Goal: Task Accomplishment & Management: Manage account settings

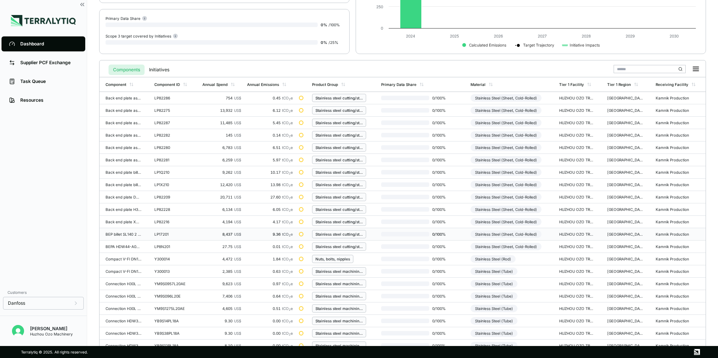
scroll to position [175, 0]
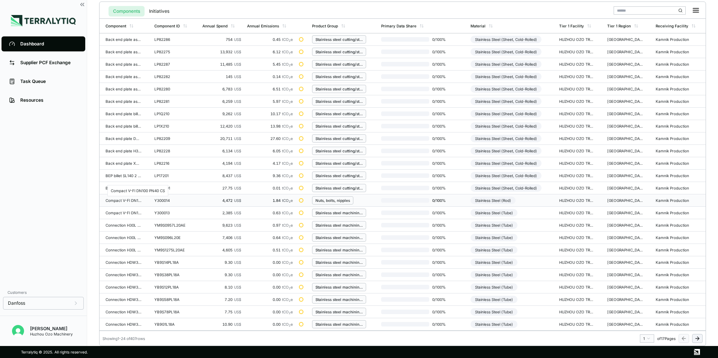
click at [120, 200] on div "Compact V-Fl DN100 PN40 CS" at bounding box center [124, 200] width 36 height 5
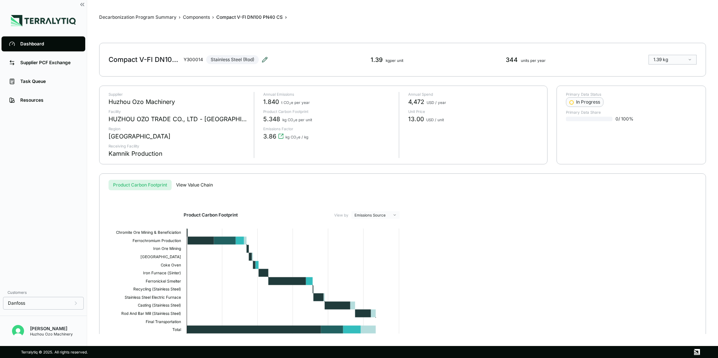
click at [266, 59] on icon at bounding box center [264, 59] width 5 height 5
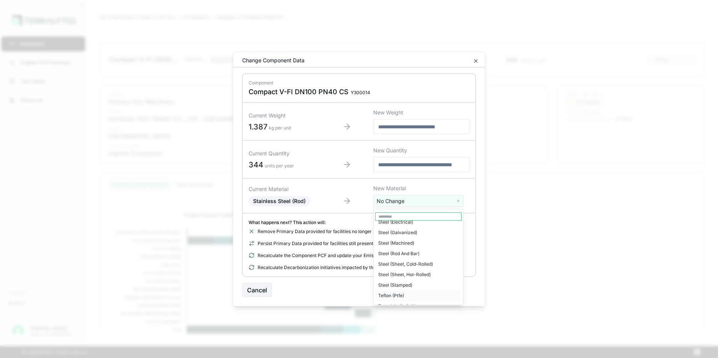
scroll to position [1828, 0]
click at [407, 286] on div "Steel (Rod And Bar)" at bounding box center [418, 291] width 86 height 11
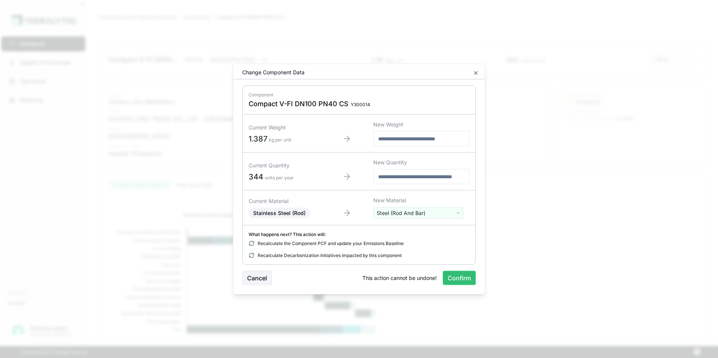
click at [461, 279] on button "Confirm" at bounding box center [459, 278] width 33 height 14
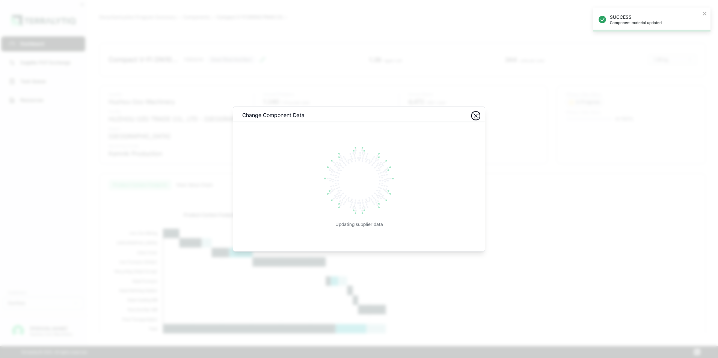
click at [478, 116] on icon "button" at bounding box center [476, 116] width 6 height 6
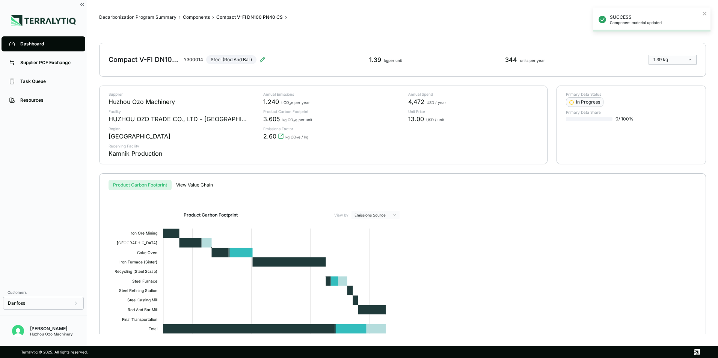
click at [26, 45] on div "Dashboard" at bounding box center [48, 44] width 57 height 6
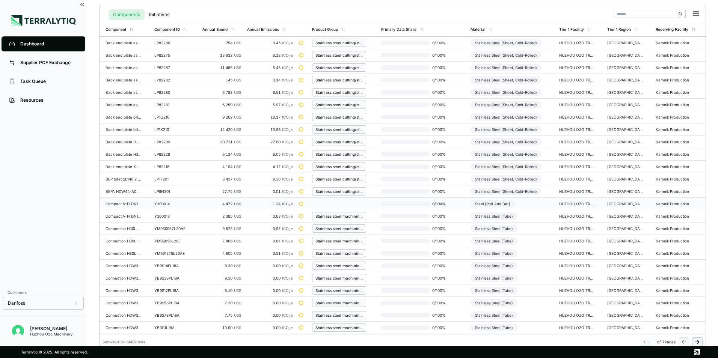
scroll to position [175, 0]
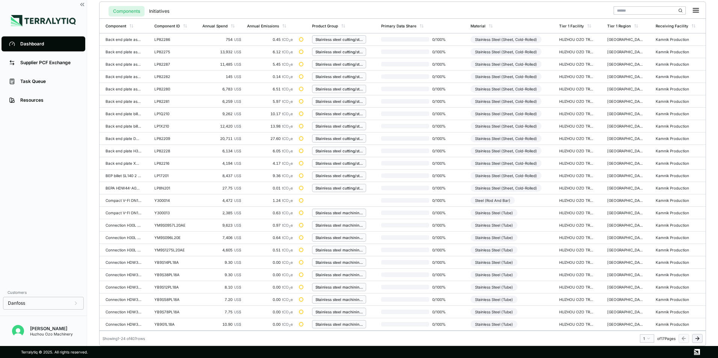
click at [697, 339] on icon at bounding box center [698, 339] width 6 height 6
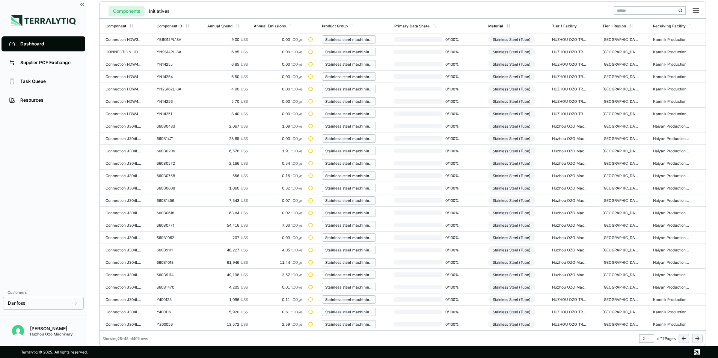
click at [697, 340] on icon at bounding box center [698, 339] width 6 height 6
click at [697, 339] on icon at bounding box center [698, 339] width 6 height 6
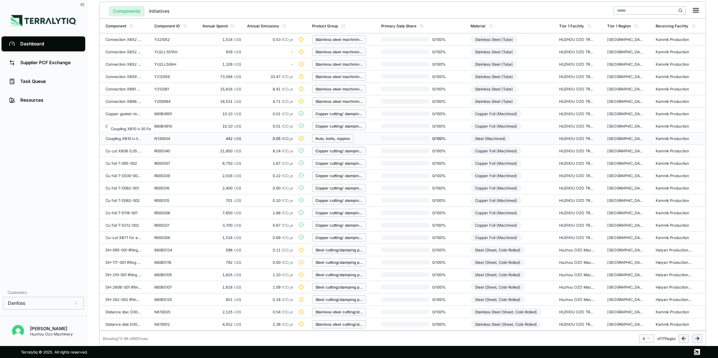
click at [124, 139] on div "Coupling XB10 l=30 Fe" at bounding box center [124, 138] width 36 height 5
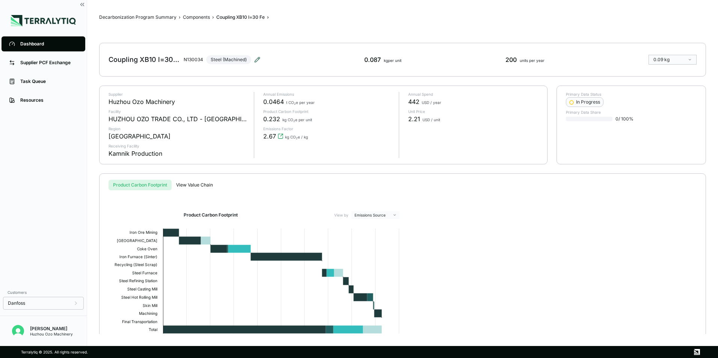
click at [256, 60] on icon at bounding box center [257, 59] width 5 height 5
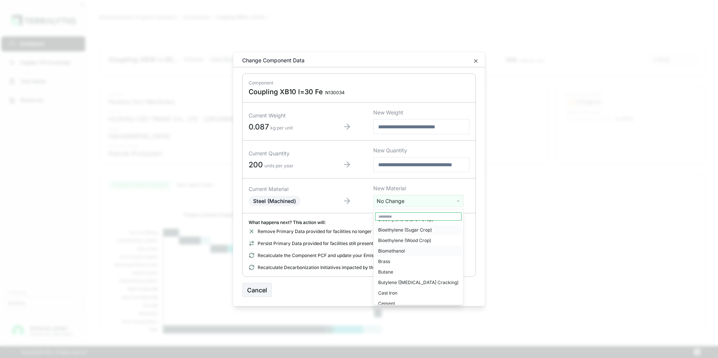
scroll to position [263, 0]
click at [404, 216] on input "text" at bounding box center [418, 217] width 86 height 8
type input "****"
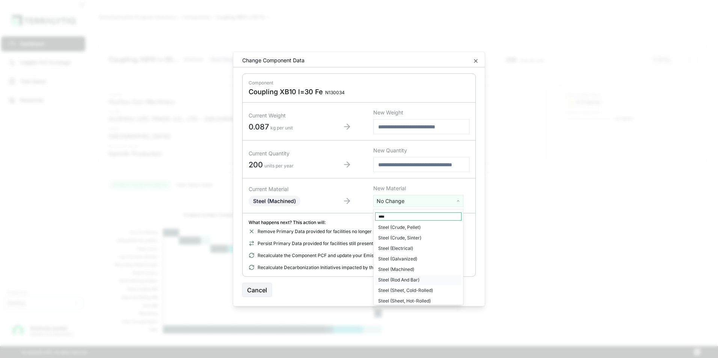
click at [408, 279] on div "Steel (Rod And Bar)" at bounding box center [418, 280] width 86 height 11
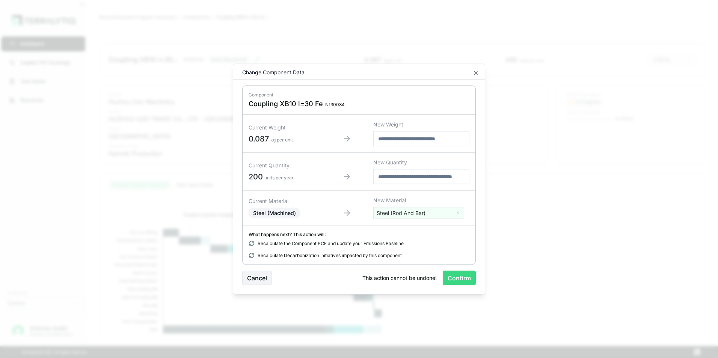
click at [460, 281] on button "Confirm" at bounding box center [459, 278] width 33 height 14
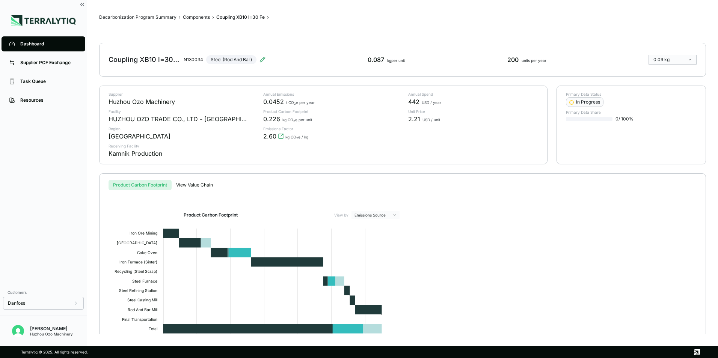
click at [30, 42] on div "Dashboard" at bounding box center [48, 44] width 57 height 6
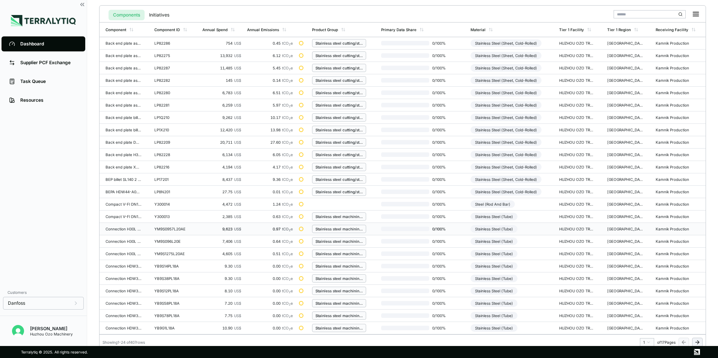
scroll to position [175, 0]
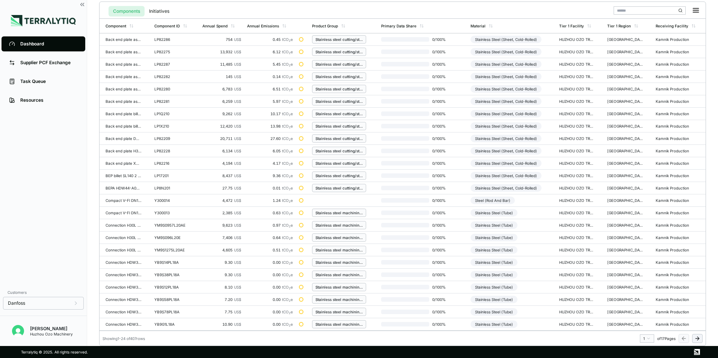
click at [697, 339] on icon at bounding box center [697, 339] width 3 height 0
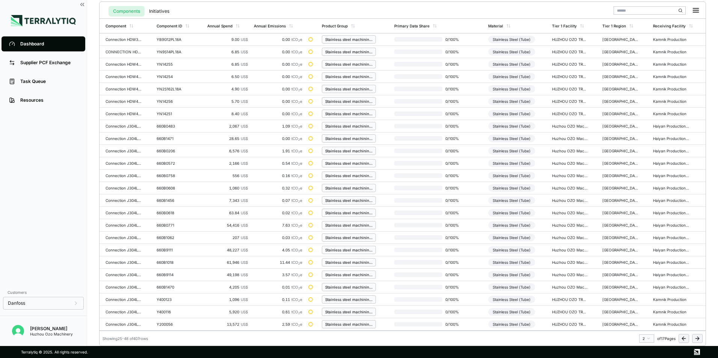
click at [697, 339] on icon at bounding box center [697, 339] width 3 height 0
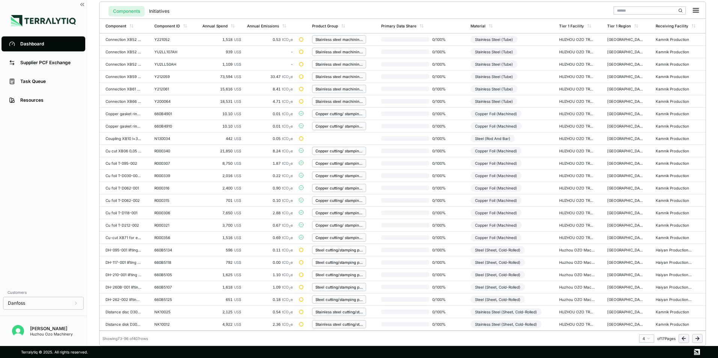
click at [698, 338] on icon at bounding box center [698, 339] width 6 height 6
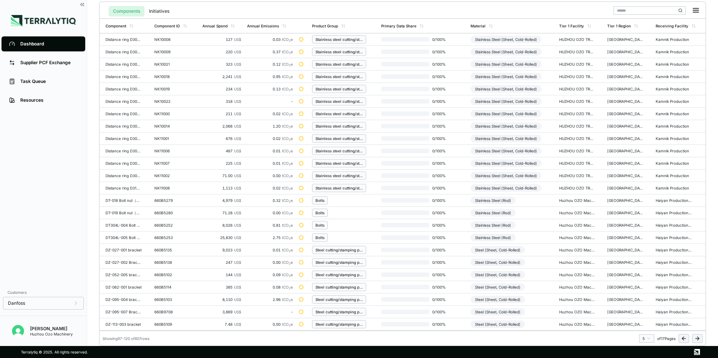
click at [696, 339] on icon at bounding box center [697, 339] width 3 height 0
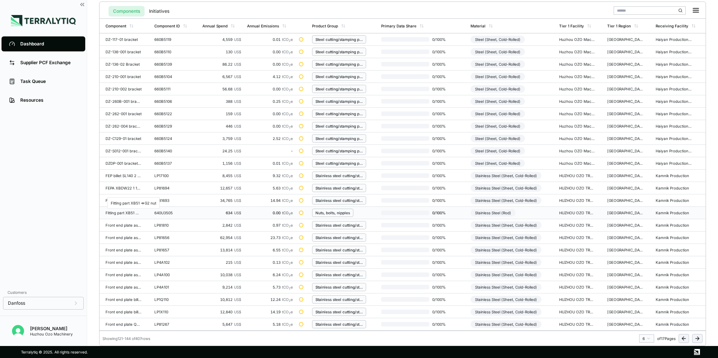
click at [121, 213] on div "Fitting part XB51 =>G2 nut" at bounding box center [124, 213] width 36 height 5
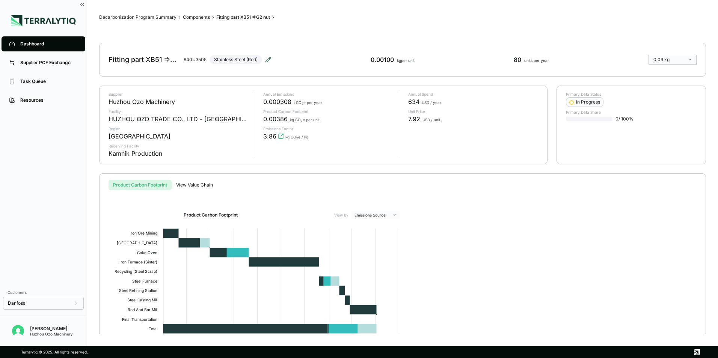
click at [271, 59] on icon at bounding box center [268, 59] width 5 height 5
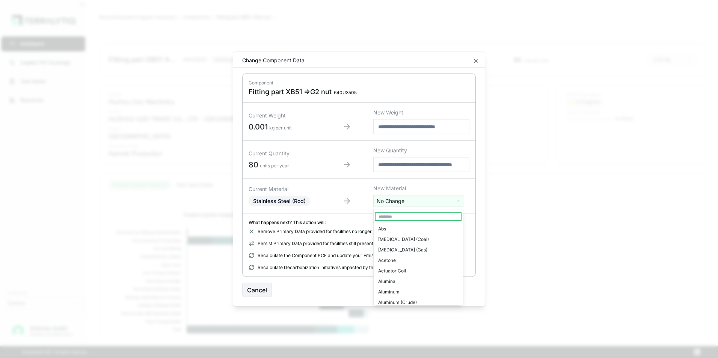
click at [456, 201] on html "Dashboard Supplier PCF Exchange Task Queue Resources Customers Danfoss Kevan Li…" at bounding box center [359, 179] width 718 height 358
click at [412, 215] on input "text" at bounding box center [418, 217] width 86 height 8
type input "****"
click at [417, 276] on div "Stainless Steel (Tube)" at bounding box center [418, 276] width 86 height 11
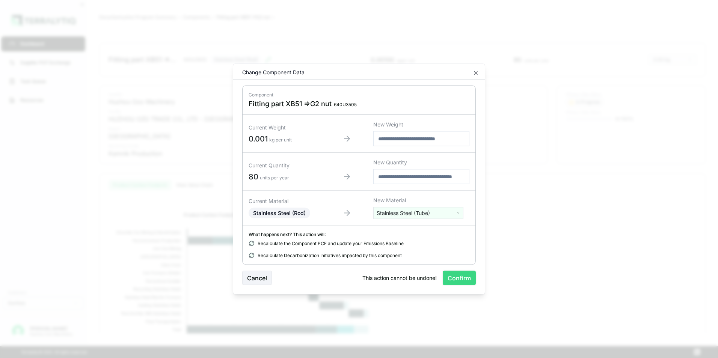
click at [466, 278] on button "Confirm" at bounding box center [459, 278] width 33 height 14
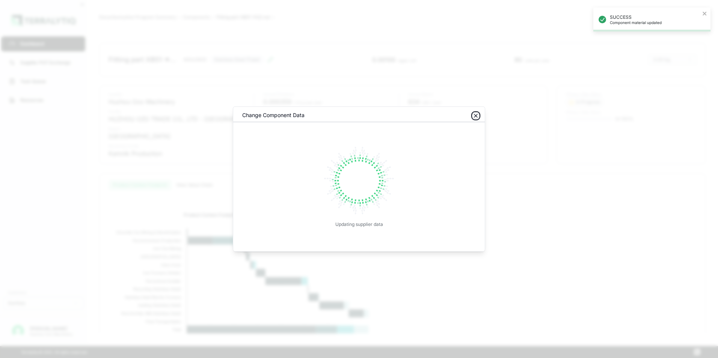
click at [476, 115] on icon "button" at bounding box center [476, 116] width 3 height 3
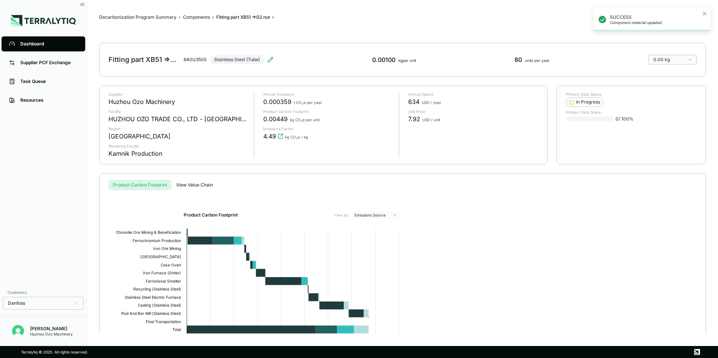
click at [14, 44] on icon at bounding box center [12, 44] width 6 height 6
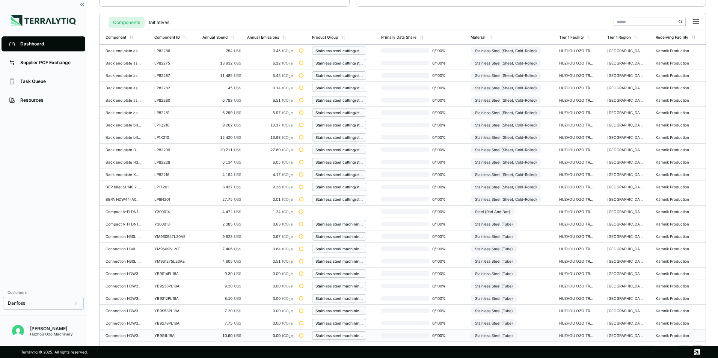
scroll to position [175, 0]
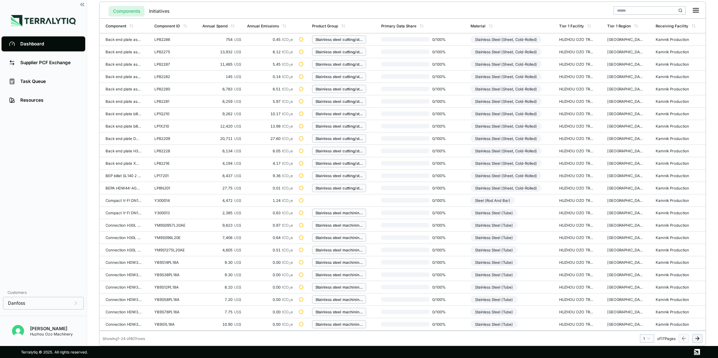
click at [699, 339] on icon at bounding box center [699, 338] width 2 height 3
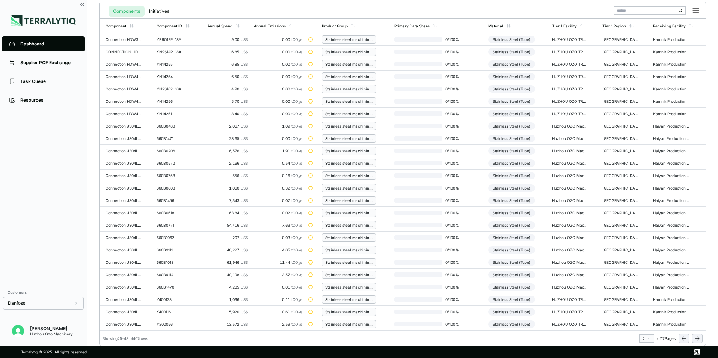
click at [699, 339] on icon at bounding box center [699, 338] width 2 height 3
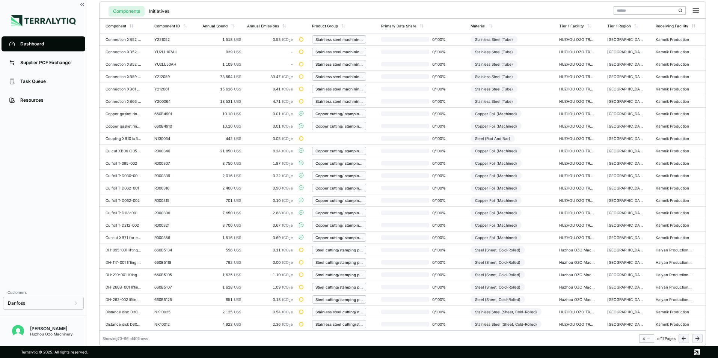
click at [699, 339] on icon at bounding box center [699, 338] width 2 height 3
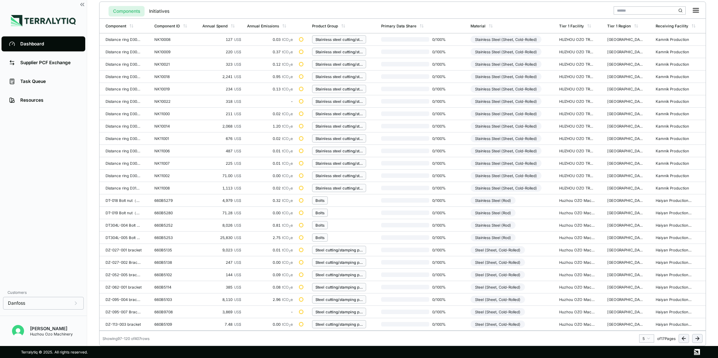
click at [699, 339] on icon at bounding box center [699, 338] width 2 height 3
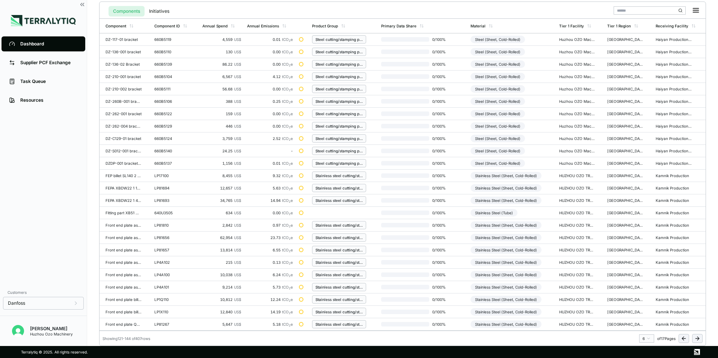
click at [700, 338] on icon at bounding box center [698, 339] width 6 height 6
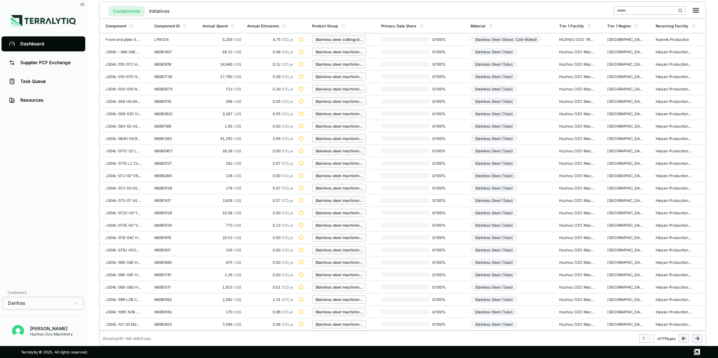
click at [700, 339] on icon at bounding box center [698, 339] width 6 height 6
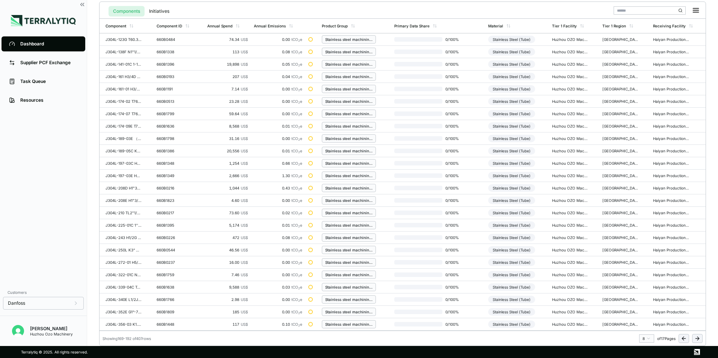
click at [697, 340] on icon at bounding box center [698, 339] width 6 height 6
click at [697, 338] on icon at bounding box center [698, 339] width 6 height 6
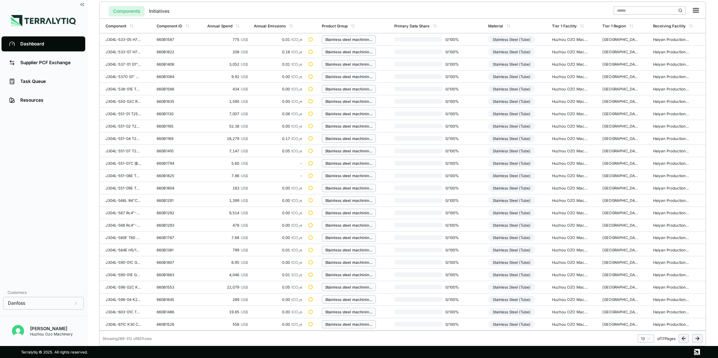
click at [697, 338] on icon at bounding box center [698, 339] width 6 height 6
click at [127, 288] on div "Nut XB10 LPM Fe/Zn" at bounding box center [124, 287] width 36 height 5
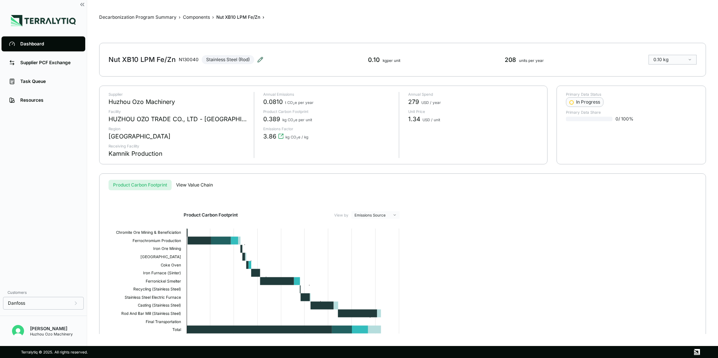
click at [259, 59] on icon at bounding box center [260, 59] width 5 height 5
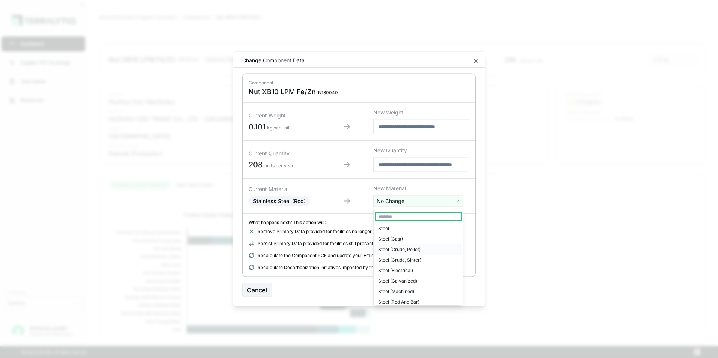
scroll to position [1828, 0]
click at [408, 286] on div "Steel (Rod And Bar)" at bounding box center [418, 291] width 86 height 11
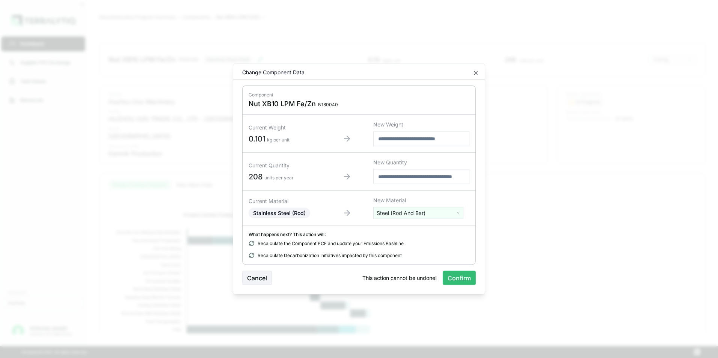
click at [461, 277] on button "Confirm" at bounding box center [459, 278] width 33 height 14
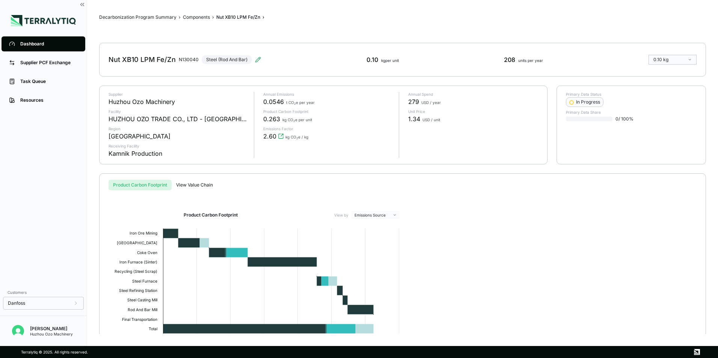
click at [31, 45] on div "Dashboard" at bounding box center [48, 44] width 57 height 6
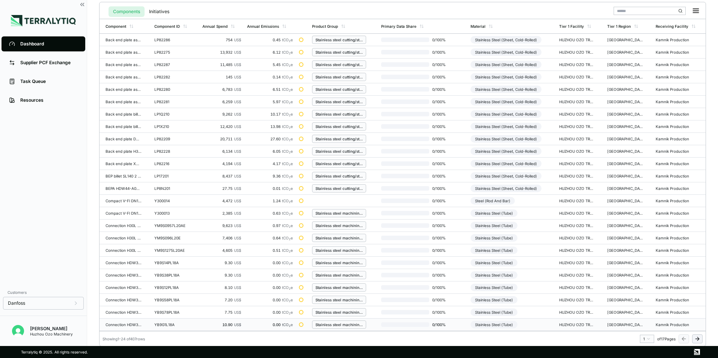
scroll to position [175, 0]
click at [648, 338] on html "Dashboard Supplier PCF Exchange Task Queue Resources Customers Danfoss Kevan Li…" at bounding box center [359, 179] width 718 height 358
click at [644, 290] on div "13" at bounding box center [645, 290] width 11 height 9
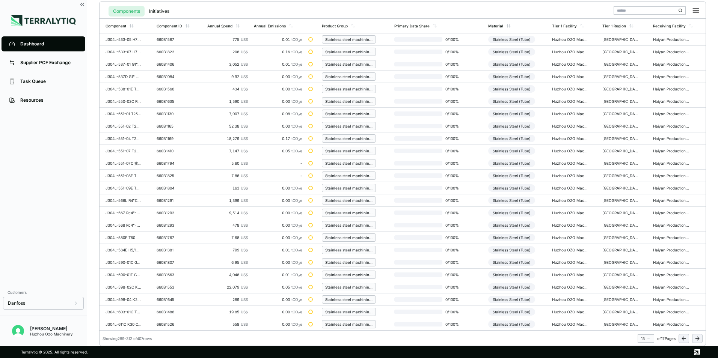
click at [701, 339] on button at bounding box center [697, 338] width 11 height 9
click at [115, 299] on div "Nut XB51 Fe/Zn" at bounding box center [124, 300] width 36 height 5
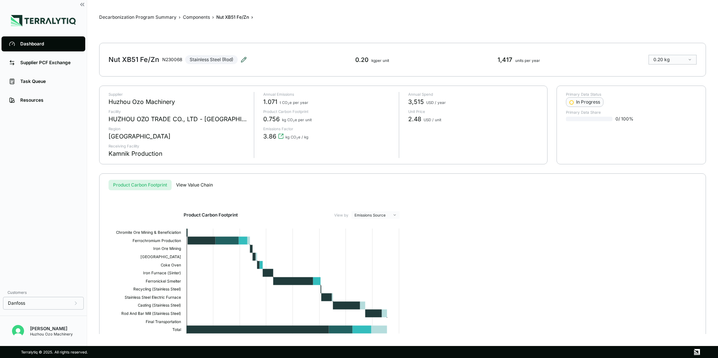
click at [246, 58] on icon at bounding box center [244, 60] width 6 height 6
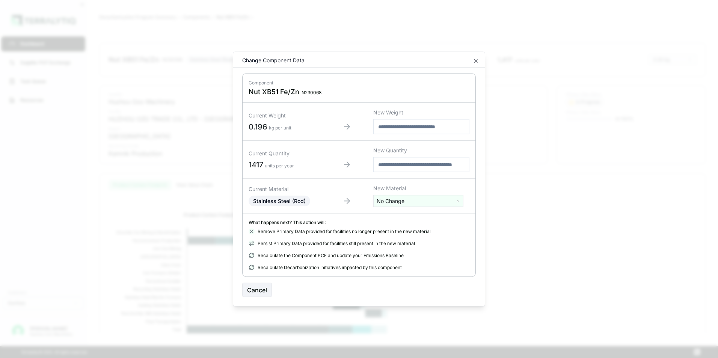
click at [415, 201] on html "Dashboard Supplier PCF Exchange Task Queue Resources Customers Danfoss Kevan Li…" at bounding box center [359, 179] width 718 height 358
click at [409, 286] on div "Steel (Rod And Bar)" at bounding box center [418, 291] width 86 height 11
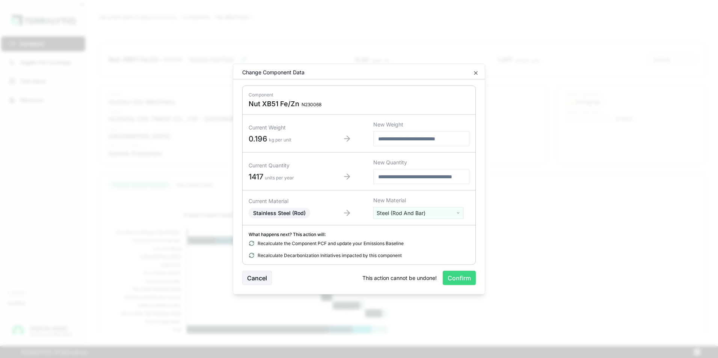
click at [462, 278] on button "Confirm" at bounding box center [459, 278] width 33 height 14
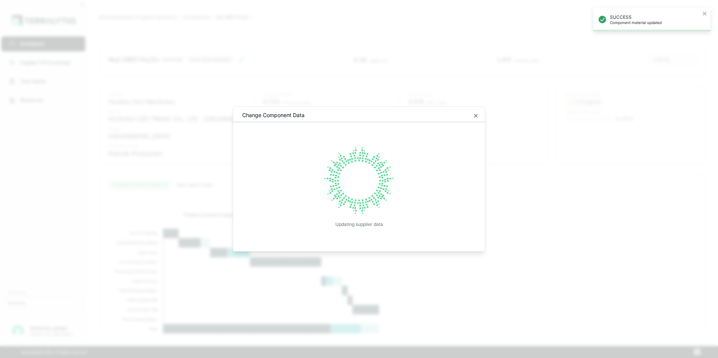
drag, startPoint x: 587, startPoint y: 187, endPoint x: 569, endPoint y: 177, distance: 20.0
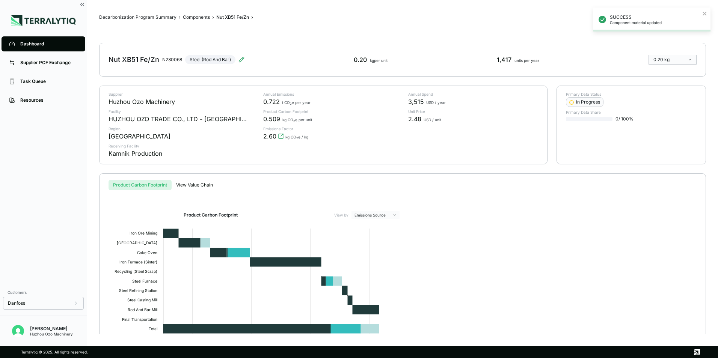
click at [26, 43] on div "Dashboard" at bounding box center [48, 44] width 57 height 6
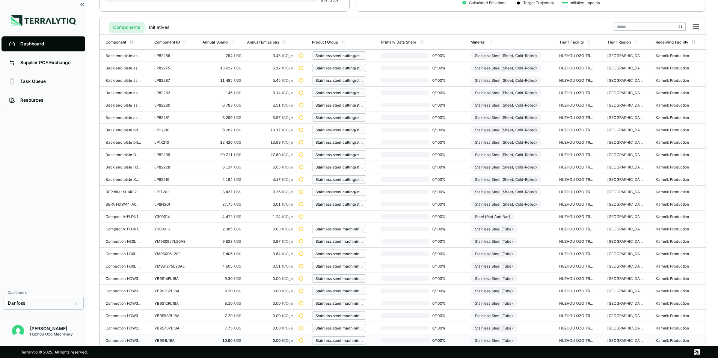
scroll to position [175, 0]
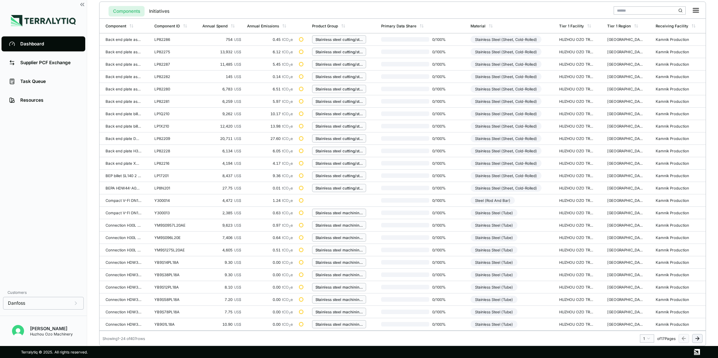
click at [649, 339] on html "Dashboard Supplier PCF Exchange Task Queue Resources Customers Danfoss Kevan Li…" at bounding box center [359, 179] width 718 height 358
click at [644, 308] on div "15" at bounding box center [645, 308] width 11 height 9
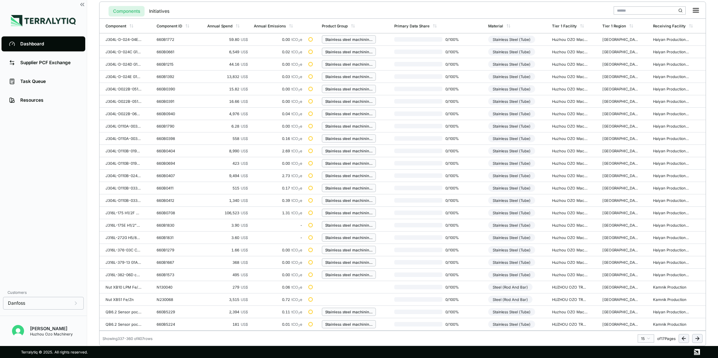
click at [697, 339] on icon at bounding box center [697, 339] width 3 height 0
click at [697, 340] on icon at bounding box center [698, 339] width 6 height 6
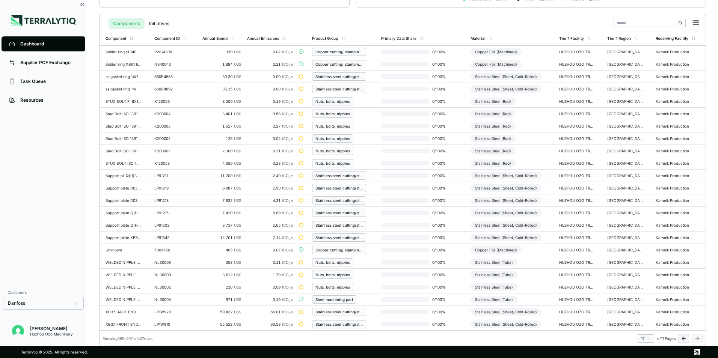
scroll to position [162, 0]
click at [132, 262] on div "WELDED NIPPLE ST.52,3 1"" at bounding box center [124, 262] width 36 height 5
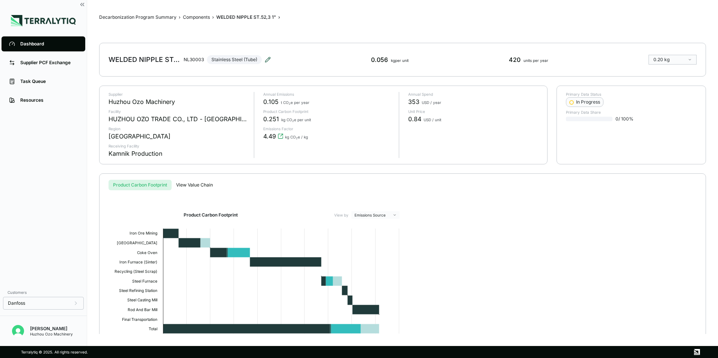
click at [268, 59] on icon at bounding box center [267, 59] width 5 height 5
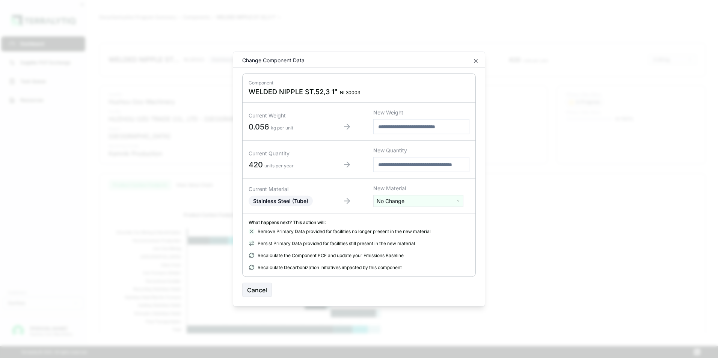
click at [425, 202] on html "Dashboard Supplier PCF Exchange Task Queue Resources Customers Danfoss Kevan Li…" at bounding box center [359, 179] width 718 height 358
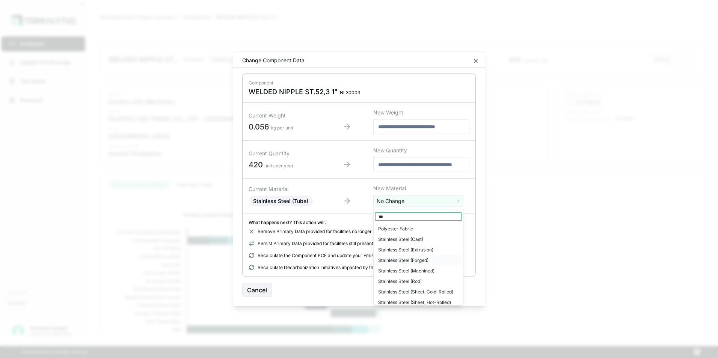
type input "***"
click at [408, 279] on div "Steel (Rod And Bar)" at bounding box center [418, 280] width 86 height 11
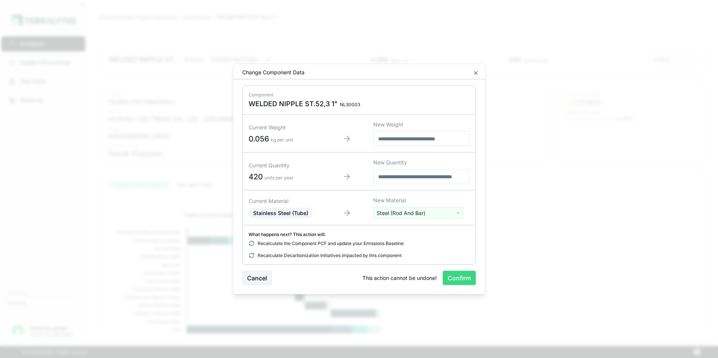
click at [459, 278] on button "Confirm" at bounding box center [459, 278] width 33 height 14
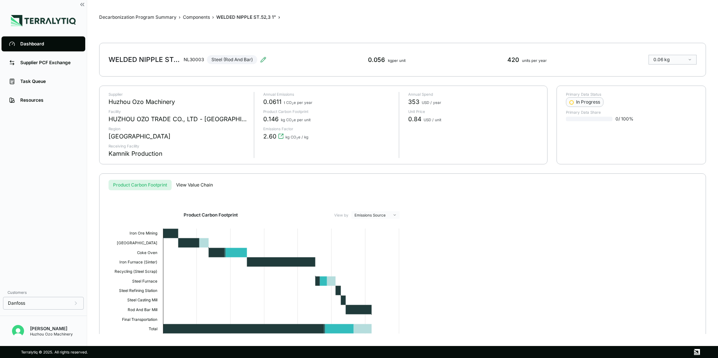
click at [68, 158] on div "Dashboard Supplier PCF Exchange Task Queue Resources" at bounding box center [43, 160] width 87 height 251
click at [35, 45] on div "Dashboard" at bounding box center [48, 44] width 57 height 6
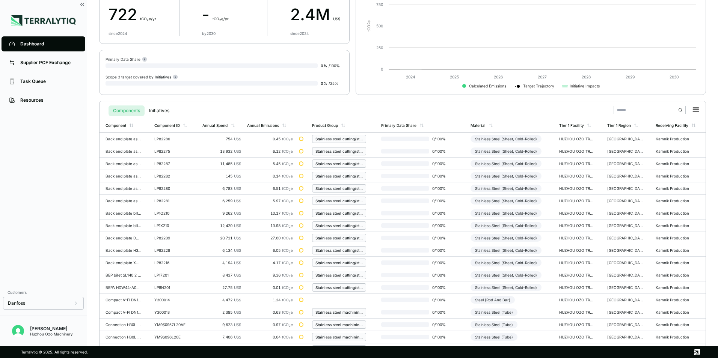
scroll to position [175, 0]
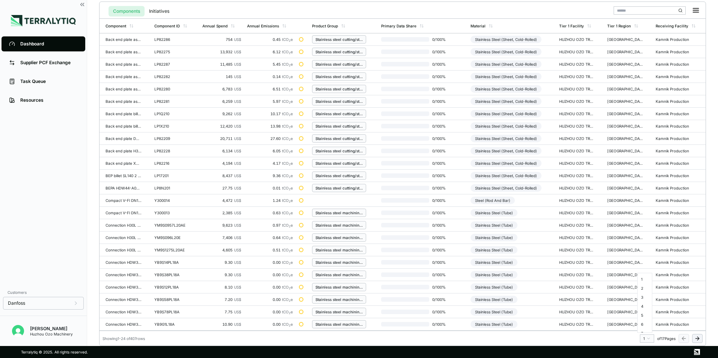
click at [647, 337] on html "Dashboard Supplier PCF Exchange Task Queue Resources Customers Danfoss Kevan Li…" at bounding box center [359, 179] width 718 height 358
click at [641, 318] on div "16" at bounding box center [645, 317] width 11 height 9
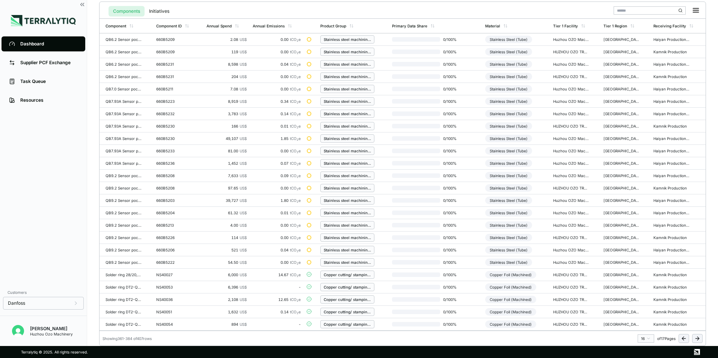
click at [697, 340] on icon at bounding box center [698, 339] width 6 height 6
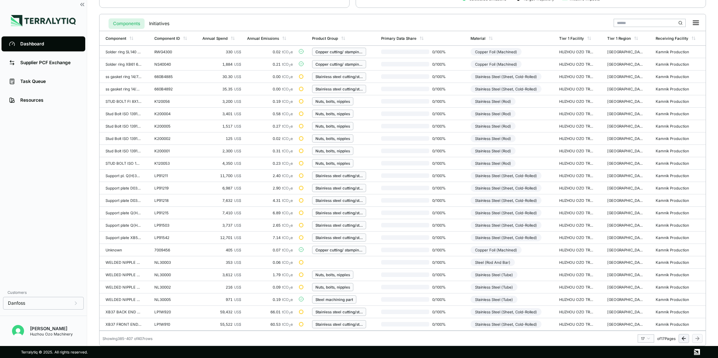
scroll to position [162, 0]
click at [127, 275] on div "WELDED NIPPLE ST.52,3 2,5"" at bounding box center [124, 275] width 36 height 5
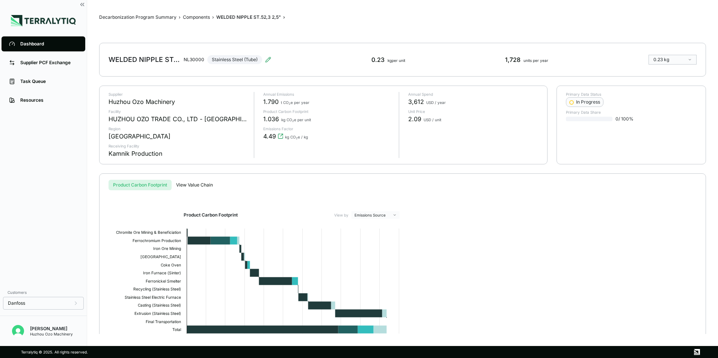
click at [144, 66] on div "WELDED NIPPLE ST.52,3 2,5" NL30000 Stainless Steel (Tube)" at bounding box center [190, 59] width 163 height 21
click at [269, 60] on icon at bounding box center [268, 59] width 5 height 5
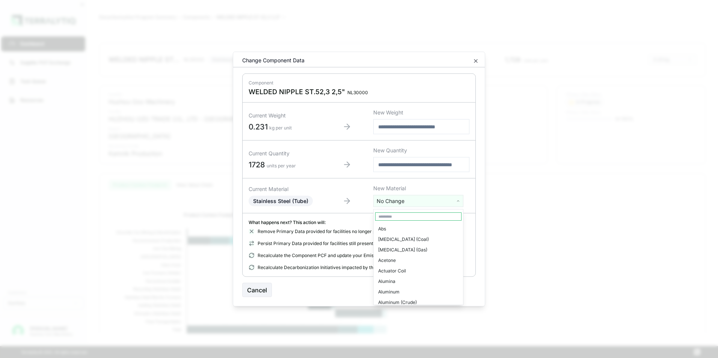
click at [400, 200] on html "Dashboard Supplier PCF Exchange Task Queue Resources Customers Danfoss Kevan Li…" at bounding box center [359, 179] width 718 height 358
type input "****"
click at [408, 281] on div "Steel (Rod And Bar)" at bounding box center [418, 280] width 86 height 11
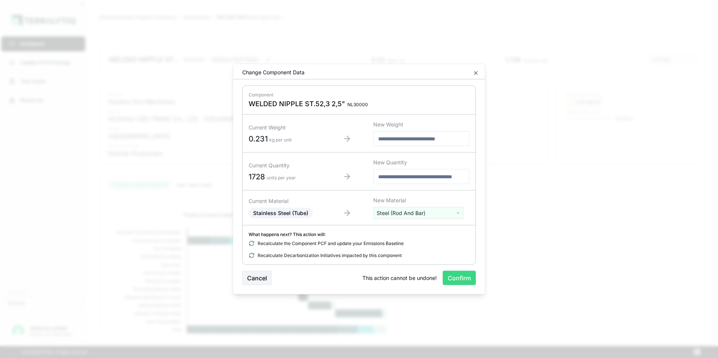
click at [463, 279] on button "Confirm" at bounding box center [459, 278] width 33 height 14
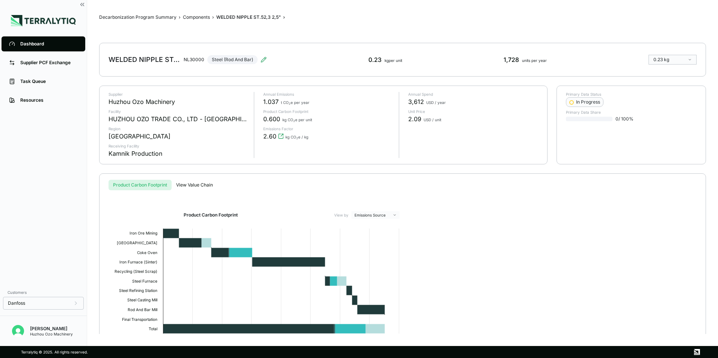
click at [38, 45] on div "Dashboard" at bounding box center [48, 44] width 57 height 6
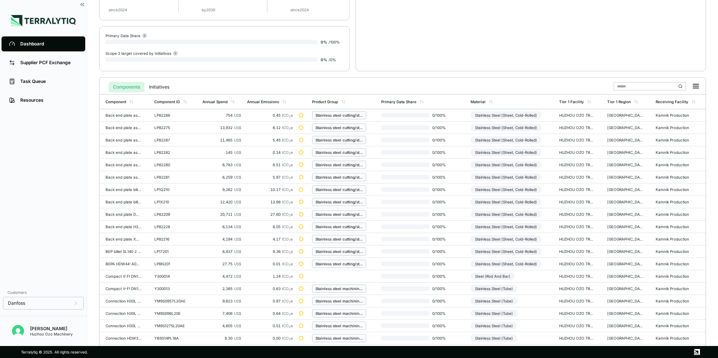
scroll to position [175, 0]
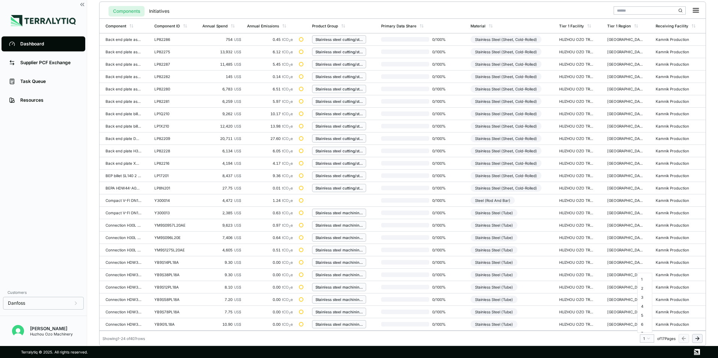
click at [646, 340] on html "Dashboard Supplier PCF Exchange Task Queue Resources Customers Danfoss Kevan Li…" at bounding box center [359, 179] width 718 height 358
click at [644, 327] on div "17" at bounding box center [645, 326] width 11 height 9
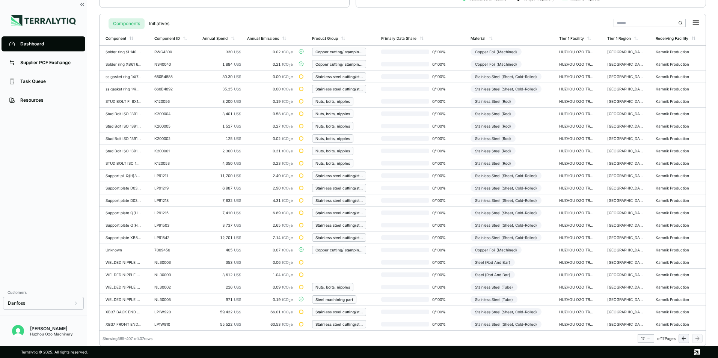
scroll to position [162, 0]
click at [119, 287] on div "WELDED NIPPLE ST.52,3 2"" at bounding box center [124, 287] width 36 height 5
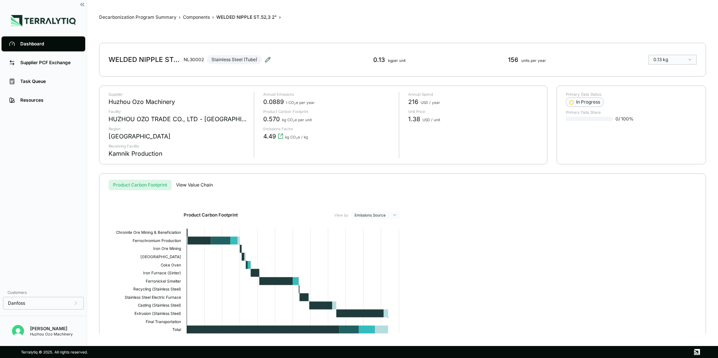
click at [269, 57] on icon at bounding box center [267, 59] width 5 height 5
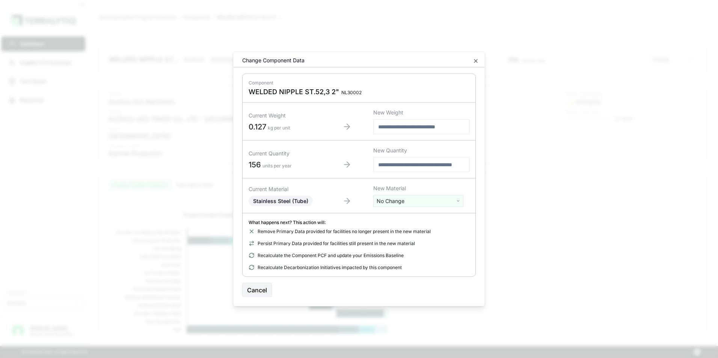
click at [407, 200] on html "Dashboard Supplier PCF Exchange Task Queue Resources Customers Danfoss Kevan Li…" at bounding box center [359, 179] width 718 height 358
click at [408, 289] on div "Steel (Rod And Bar)" at bounding box center [418, 294] width 86 height 11
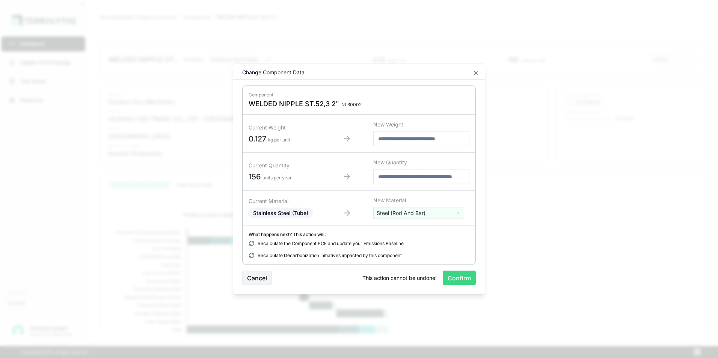
click at [464, 278] on button "Confirm" at bounding box center [459, 278] width 33 height 14
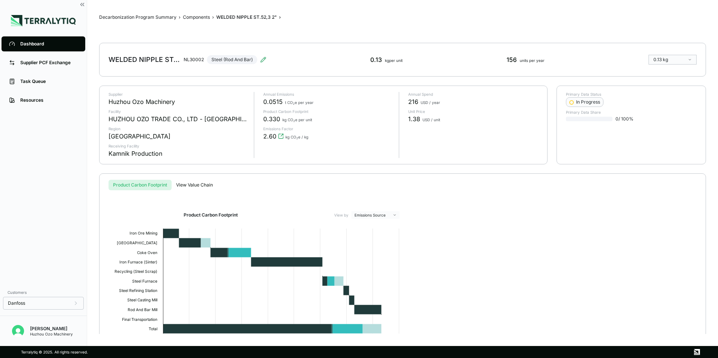
drag, startPoint x: 164, startPoint y: 77, endPoint x: 169, endPoint y: 78, distance: 5.7
click at [164, 77] on div "Decarbonization Program Summary › Components › WELDED NIPPLE ST.52,3 2" › WELDE…" at bounding box center [402, 173] width 607 height 322
click at [40, 43] on div "Dashboard" at bounding box center [48, 44] width 57 height 6
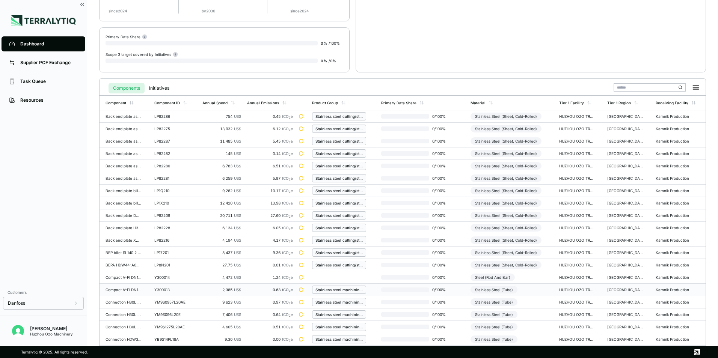
scroll to position [175, 0]
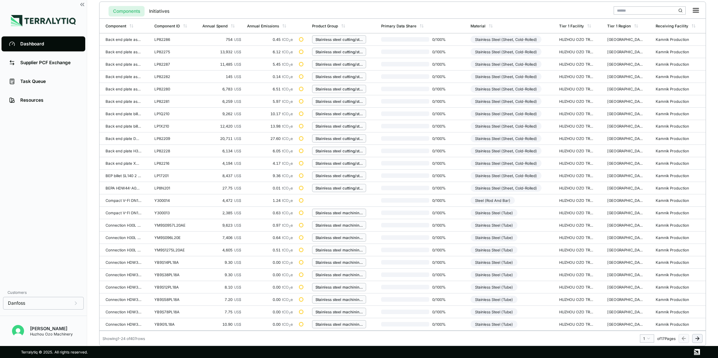
click at [650, 338] on html "Dashboard Supplier PCF Exchange Task Queue Resources Customers Danfoss Kevan Li…" at bounding box center [359, 179] width 718 height 358
click at [644, 327] on div "17" at bounding box center [645, 326] width 11 height 9
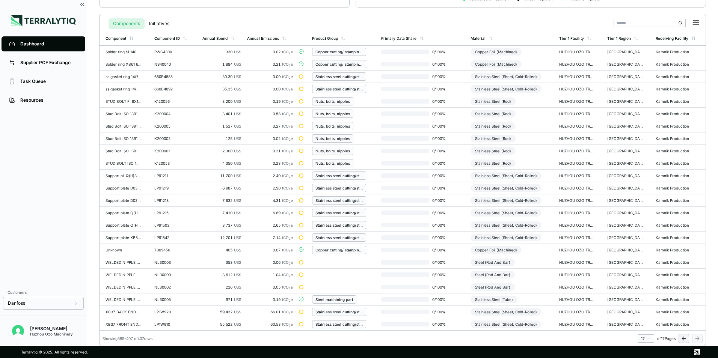
scroll to position [162, 0]
click at [33, 60] on div "Supplier PCF Exchange" at bounding box center [48, 63] width 57 height 6
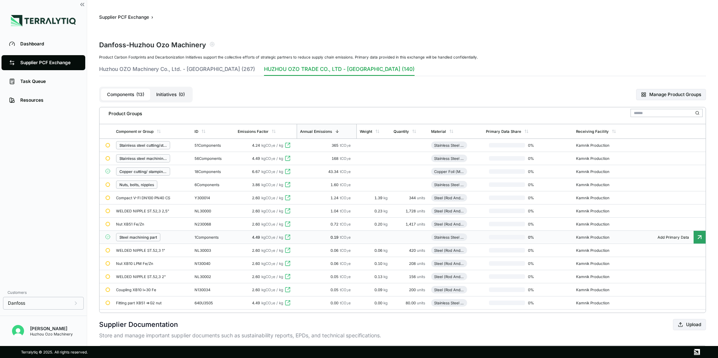
click at [213, 238] on div "1 Components" at bounding box center [213, 237] width 37 height 5
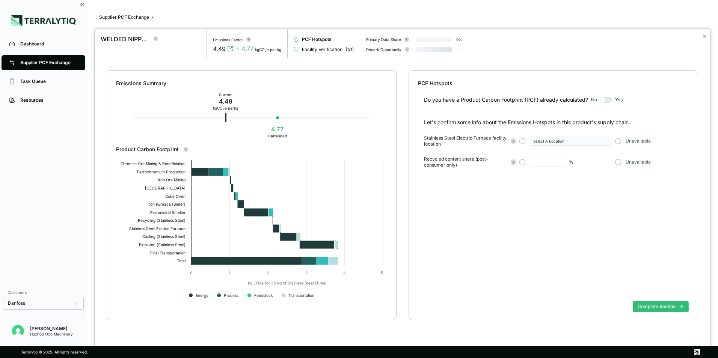
click at [36, 60] on div at bounding box center [359, 179] width 718 height 358
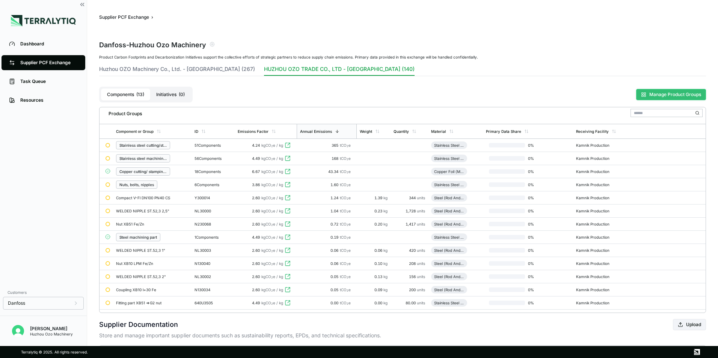
drag, startPoint x: 147, startPoint y: 240, endPoint x: 658, endPoint y: 94, distance: 532.0
click at [658, 94] on button "Manage Product Groups" at bounding box center [672, 94] width 70 height 11
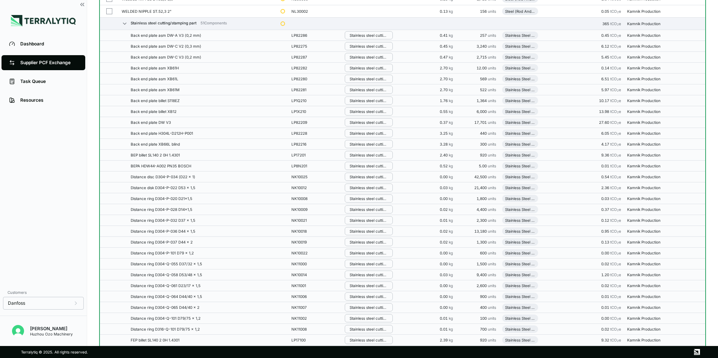
scroll to position [451, 0]
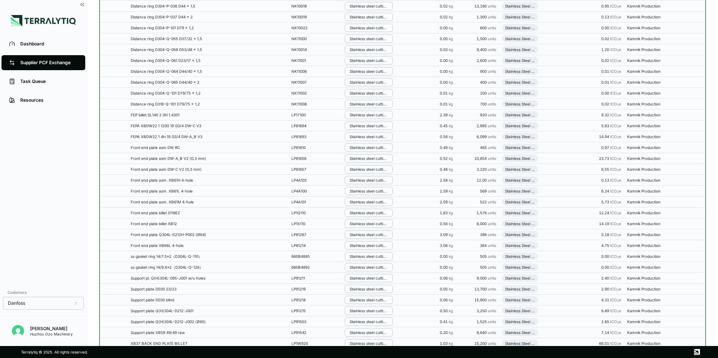
click at [38, 244] on div "Dashboard Supplier PCF Exchange Task Queue Resources" at bounding box center [43, 160] width 87 height 251
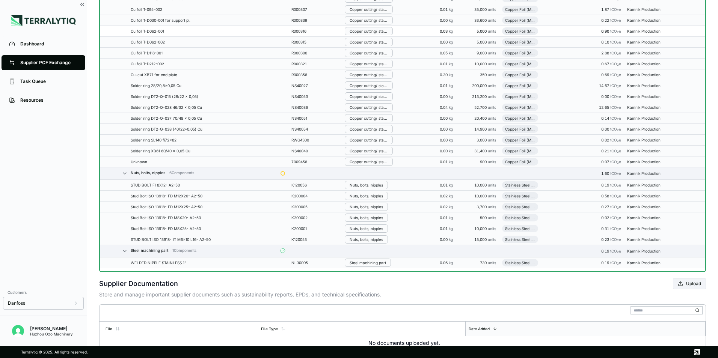
scroll to position [1503, 0]
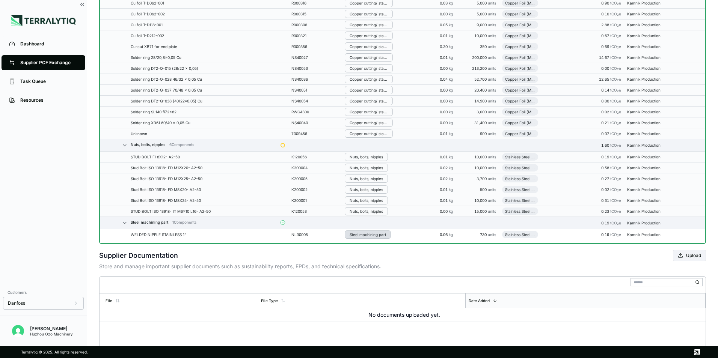
drag, startPoint x: 367, startPoint y: 233, endPoint x: 357, endPoint y: 236, distance: 10.6
click at [357, 236] on div "Steel machining part" at bounding box center [368, 235] width 36 height 5
click at [385, 292] on button "Stainless steel machining part" at bounding box center [382, 294] width 71 height 18
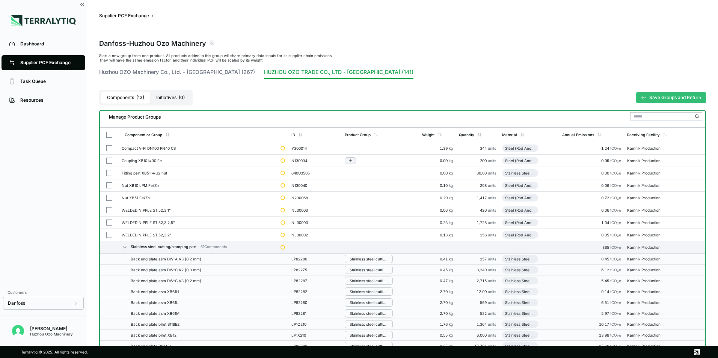
scroll to position [0, 0]
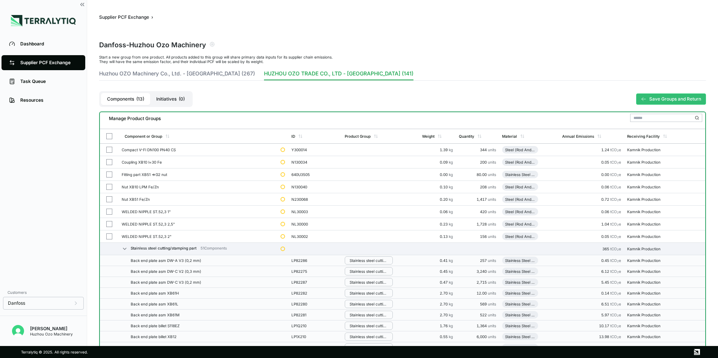
drag, startPoint x: 664, startPoint y: 98, endPoint x: 655, endPoint y: 110, distance: 15.0
click at [664, 98] on button "Save Groups and Return" at bounding box center [672, 99] width 70 height 11
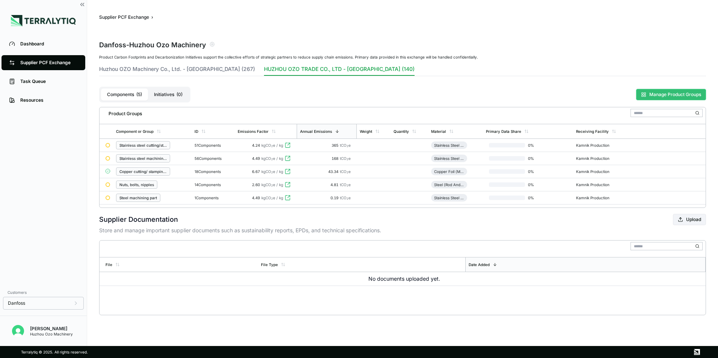
drag, startPoint x: 662, startPoint y: 92, endPoint x: 656, endPoint y: 104, distance: 13.8
click at [662, 92] on button "Manage Product Groups" at bounding box center [672, 94] width 70 height 11
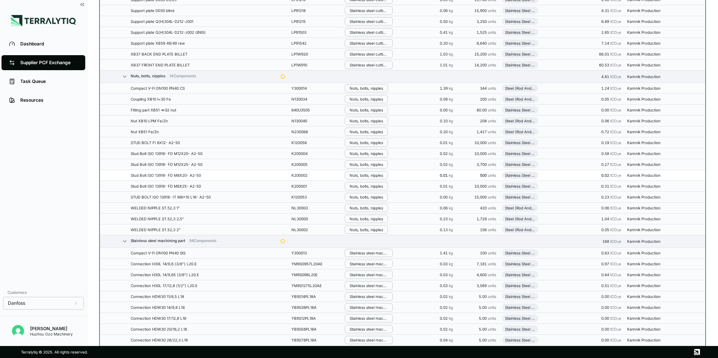
scroll to position [639, 0]
click at [363, 113] on div "Nuts, bolts, nipples" at bounding box center [366, 112] width 33 height 5
click at [378, 170] on button "Stainless steel machining part" at bounding box center [382, 172] width 71 height 18
click at [365, 146] on div "Nuts, bolts, nipples" at bounding box center [366, 145] width 33 height 5
click at [351, 89] on div "Nuts, bolts, nipples" at bounding box center [366, 91] width 33 height 5
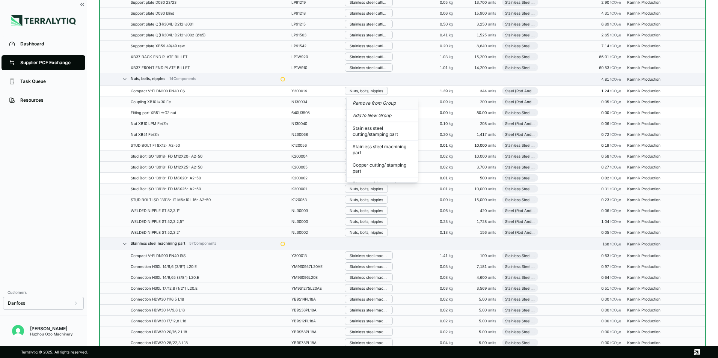
click at [379, 105] on button "Remove from Group" at bounding box center [382, 103] width 71 height 12
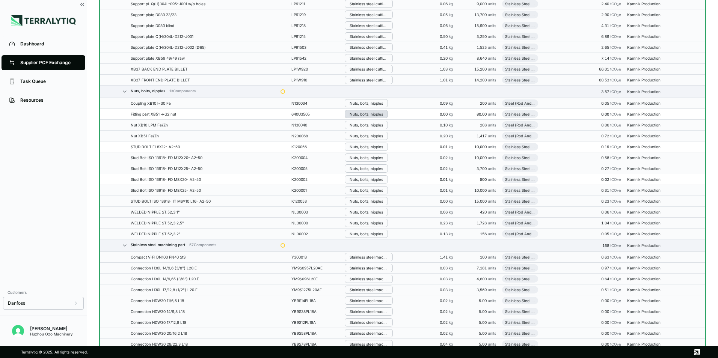
scroll to position [651, 0]
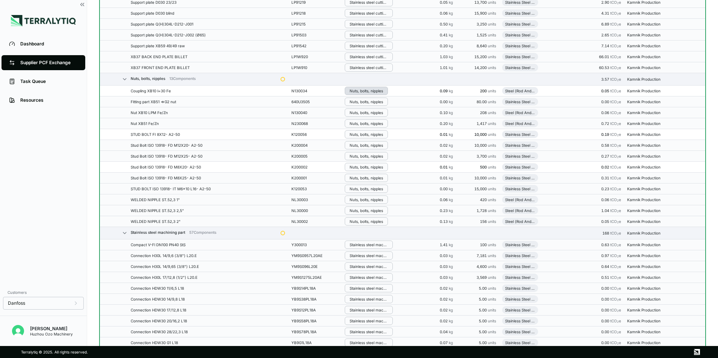
click at [369, 91] on div "Nuts, bolts, nipples" at bounding box center [366, 91] width 33 height 5
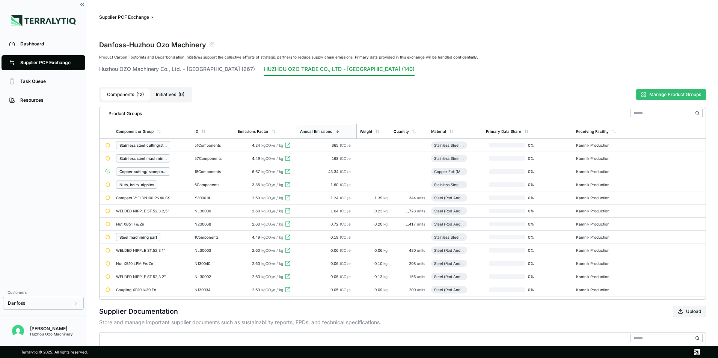
click at [679, 96] on button "Manage Product Groups" at bounding box center [672, 94] width 70 height 11
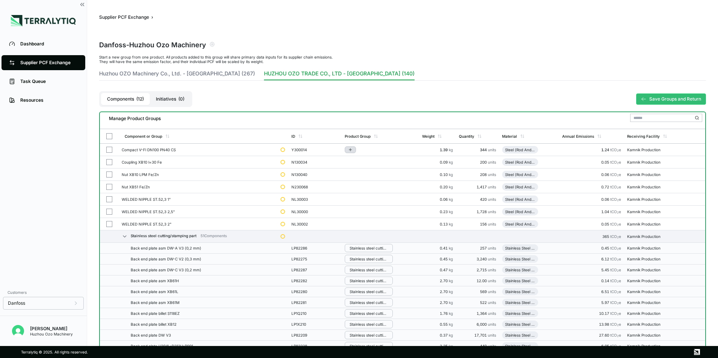
click at [353, 148] on icon "Add to group" at bounding box center [350, 150] width 5 height 5
click at [378, 224] on button "Steel machining part" at bounding box center [382, 222] width 71 height 12
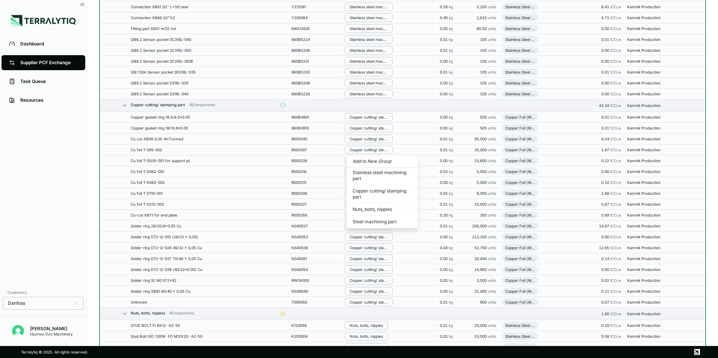
scroll to position [1525, 0]
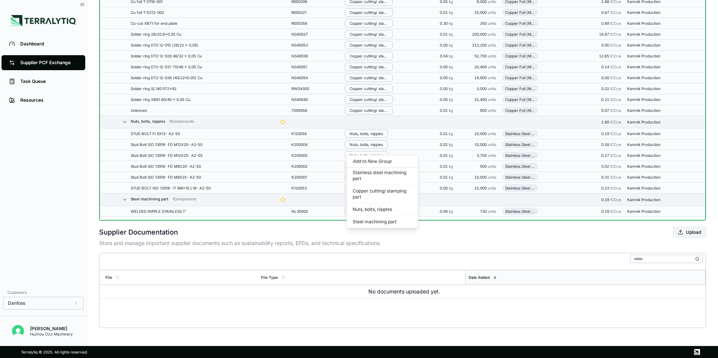
click at [17, 224] on div "Dashboard Supplier PCF Exchange Task Queue Resources" at bounding box center [43, 160] width 87 height 251
click at [358, 213] on div "Steel machining part" at bounding box center [368, 211] width 36 height 5
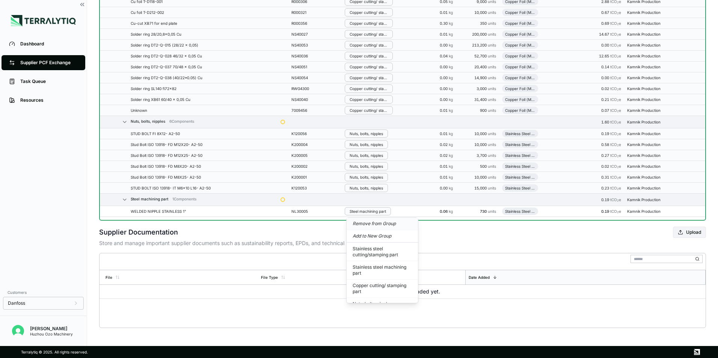
click at [373, 224] on button "Remove from Group" at bounding box center [382, 224] width 71 height 12
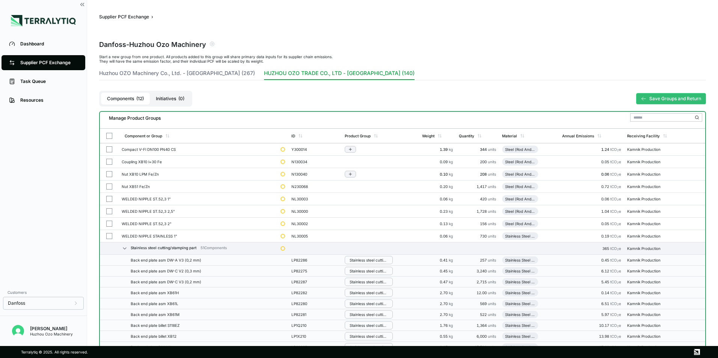
scroll to position [0, 0]
click at [352, 150] on icon "Add to group" at bounding box center [350, 150] width 5 height 5
click at [383, 163] on button "Add to New Group" at bounding box center [382, 162] width 71 height 13
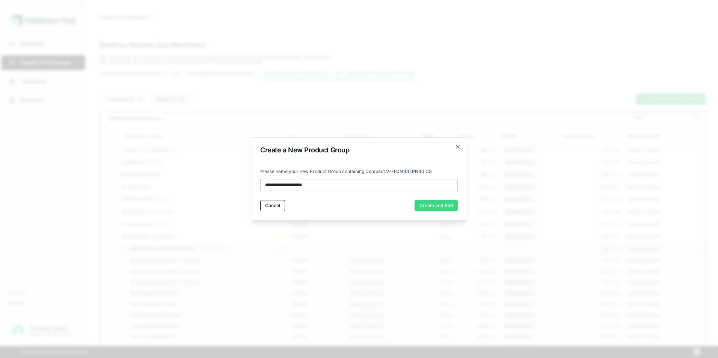
type input "**********"
click at [441, 205] on button "Create and Add" at bounding box center [436, 205] width 43 height 11
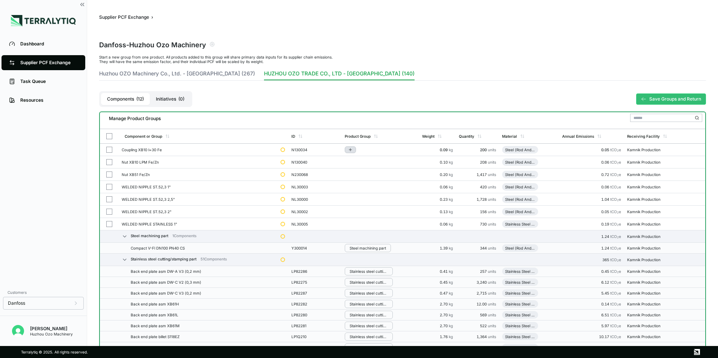
click at [353, 150] on icon "Add to group" at bounding box center [350, 150] width 5 height 5
click at [375, 175] on button "Steel machining part" at bounding box center [382, 174] width 71 height 12
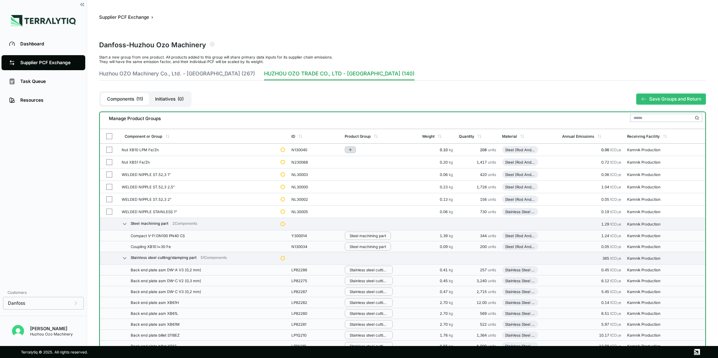
click at [353, 151] on icon "Add to group" at bounding box center [350, 150] width 5 height 5
click at [367, 177] on button "Steel machining part" at bounding box center [382, 174] width 71 height 12
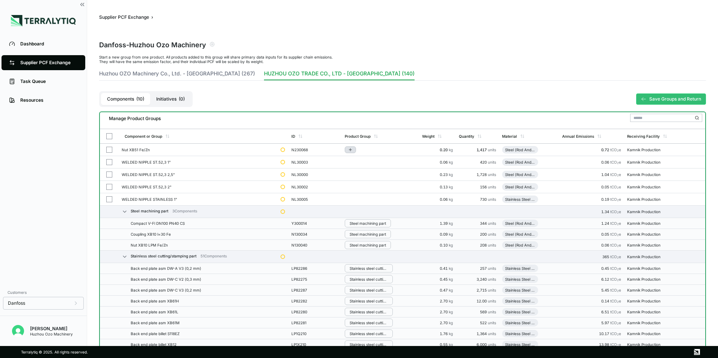
click at [349, 151] on icon "Add to group" at bounding box center [350, 150] width 5 height 5
click at [369, 174] on button "Steel machining part" at bounding box center [382, 174] width 71 height 12
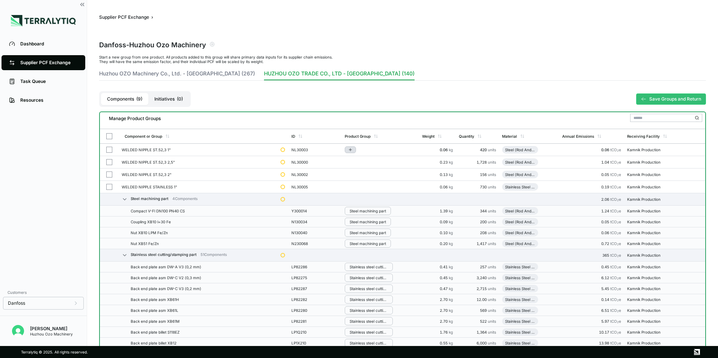
click at [349, 148] on icon "Add to group" at bounding box center [350, 150] width 5 height 5
click at [373, 174] on button "Steel machining part" at bounding box center [382, 174] width 71 height 12
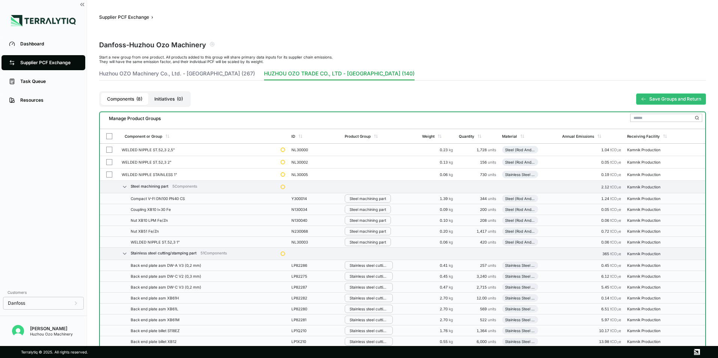
click at [353, 148] on icon "Add to group" at bounding box center [350, 150] width 5 height 5
click at [369, 175] on button "Steel machining part" at bounding box center [382, 174] width 71 height 12
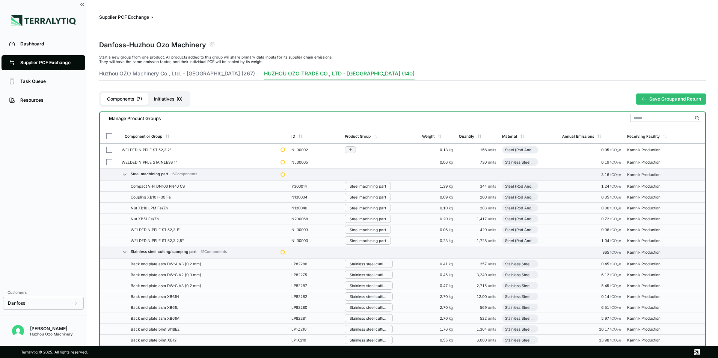
click at [352, 151] on icon "Add to group" at bounding box center [350, 150] width 5 height 5
click at [376, 175] on button "Steel machining part" at bounding box center [382, 174] width 71 height 12
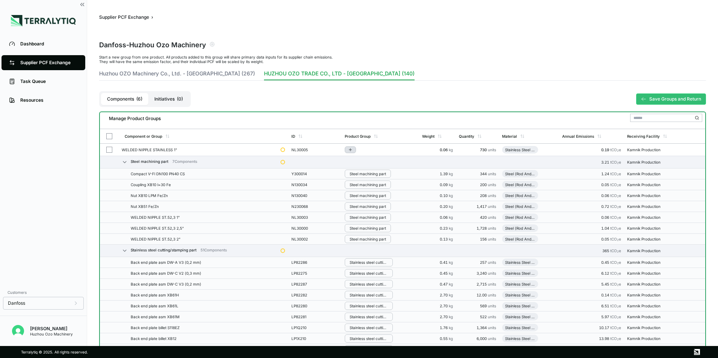
click at [353, 150] on icon "Add to group" at bounding box center [350, 150] width 5 height 5
click at [376, 205] on button "Stainless steel machining part" at bounding box center [382, 208] width 71 height 18
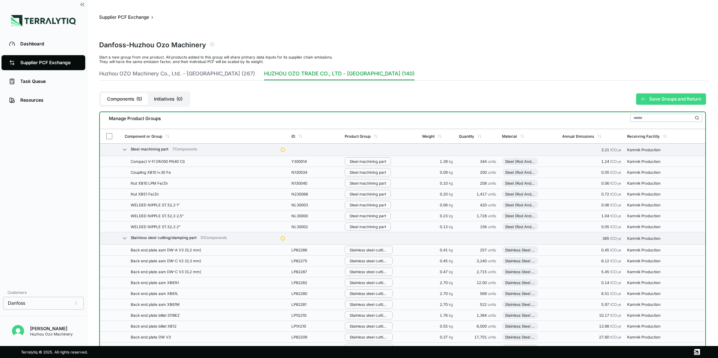
click at [674, 97] on button "Save Groups and Return" at bounding box center [672, 99] width 70 height 11
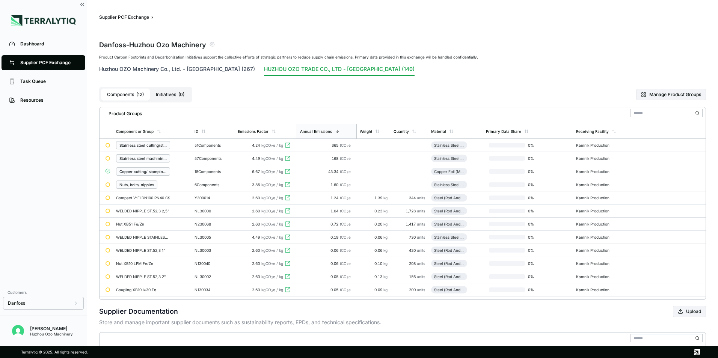
click at [161, 71] on button "Huzhou OZO Machinery Co., Ltd. - [GEOGRAPHIC_DATA] (267)" at bounding box center [177, 70] width 156 height 11
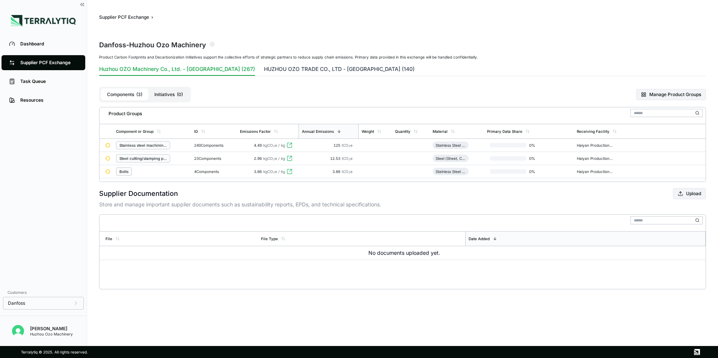
click at [278, 68] on button "HUZHOU OZO TRADE CO., LTD - [GEOGRAPHIC_DATA] (140)" at bounding box center [339, 70] width 151 height 11
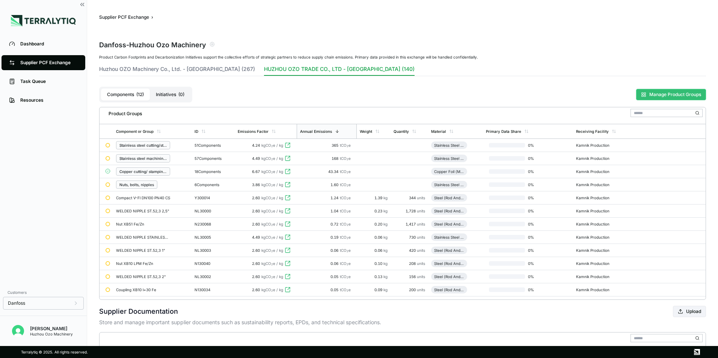
click at [668, 95] on button "Manage Product Groups" at bounding box center [672, 94] width 70 height 11
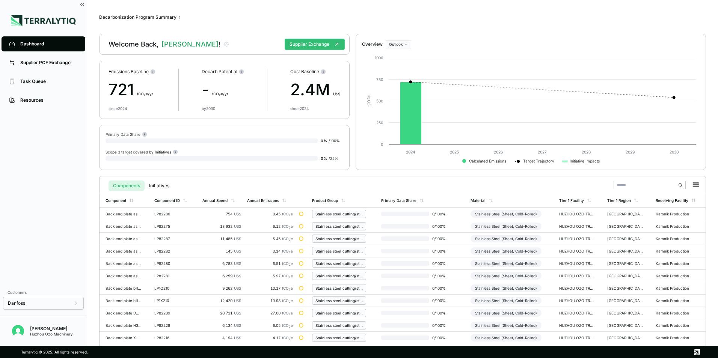
click at [55, 174] on div "Dashboard Supplier PCF Exchange Task Queue Resources" at bounding box center [43, 160] width 87 height 251
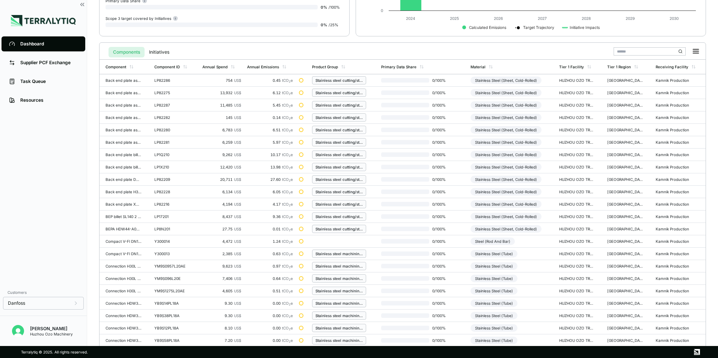
scroll to position [137, 0]
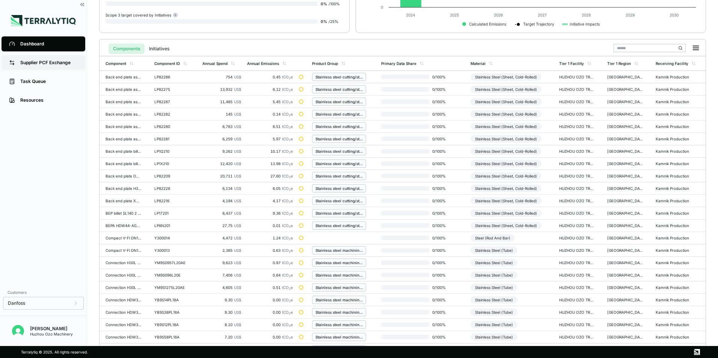
click at [43, 62] on div "Supplier PCF Exchange" at bounding box center [48, 63] width 57 height 6
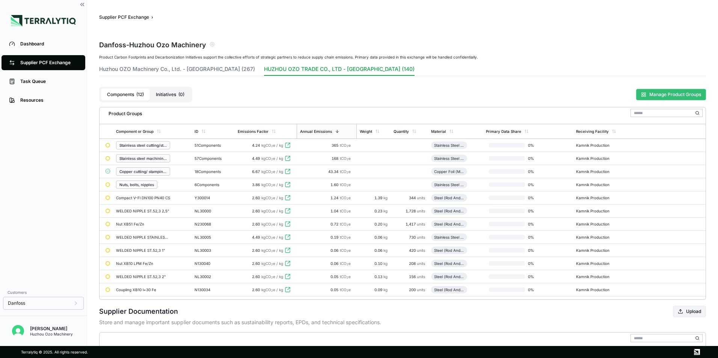
click at [674, 94] on button "Manage Product Groups" at bounding box center [672, 94] width 70 height 11
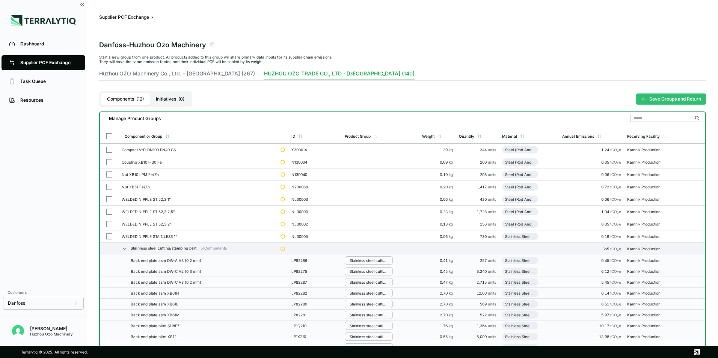
click at [353, 236] on icon "Add to group" at bounding box center [350, 236] width 5 height 5
click at [387, 278] on button "Stainless steel machining part" at bounding box center [382, 283] width 71 height 18
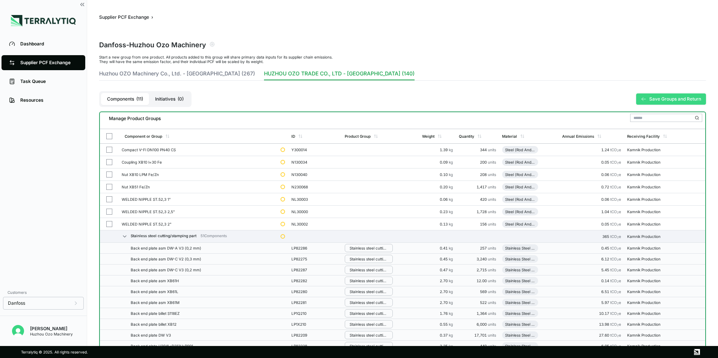
click at [672, 101] on button "Save Groups and Return" at bounding box center [672, 99] width 70 height 11
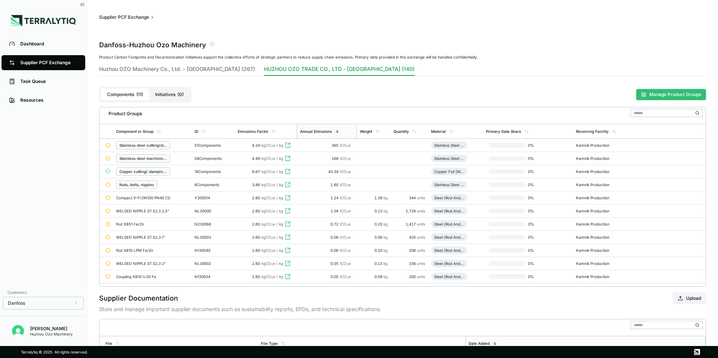
click at [653, 95] on button "Manage Product Groups" at bounding box center [672, 94] width 70 height 11
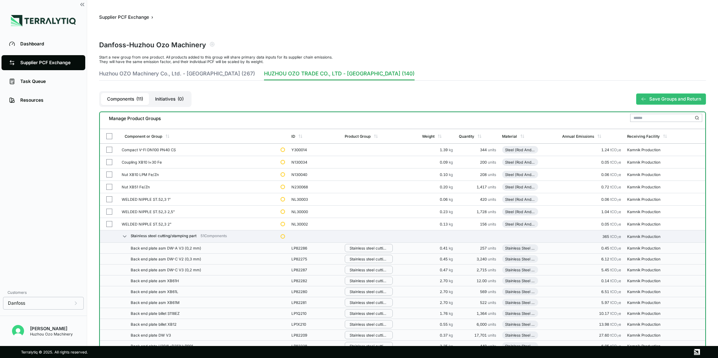
click at [348, 150] on button "Add to group" at bounding box center [350, 150] width 11 height 7
click at [373, 162] on button "Add to New Group" at bounding box center [382, 162] width 71 height 13
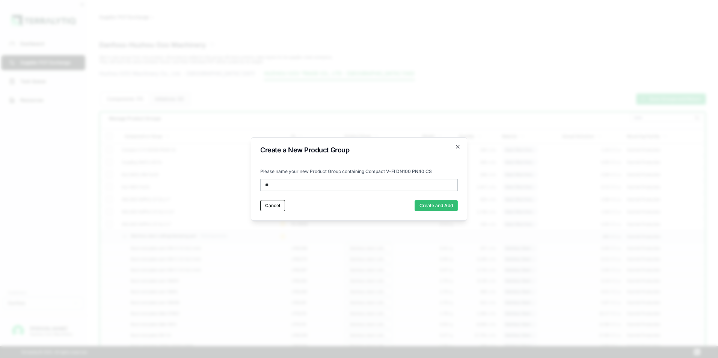
type input "*"
type input "**********"
click at [434, 206] on button "Create and Add" at bounding box center [436, 205] width 43 height 11
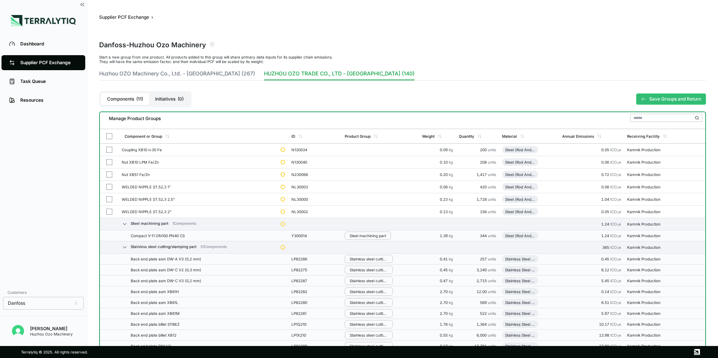
click at [608, 73] on div "Huzhou OZO Machinery Co., Ltd. - China (267) HUZHOU OZO TRADE CO., LTD - China …" at bounding box center [402, 75] width 607 height 11
click at [355, 150] on button "Add to group" at bounding box center [350, 150] width 11 height 7
click at [376, 176] on button "Steel machining part" at bounding box center [382, 174] width 71 height 12
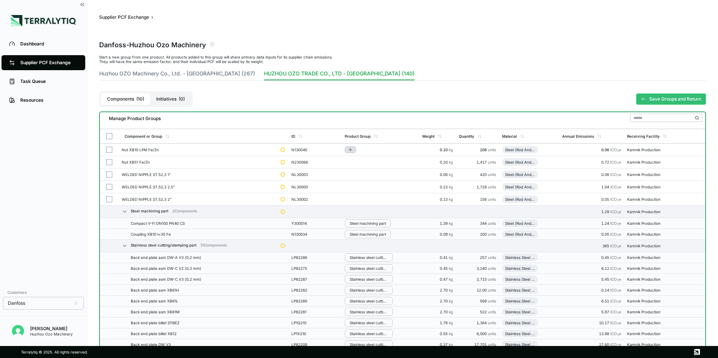
click at [351, 148] on icon "Add to group" at bounding box center [350, 150] width 5 height 5
click at [371, 174] on button "Steel machining part" at bounding box center [382, 174] width 71 height 12
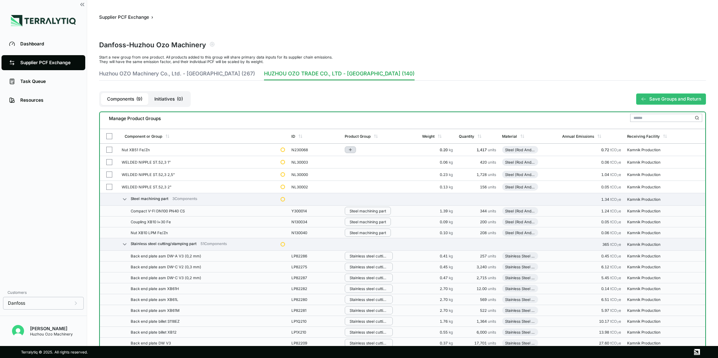
click at [349, 151] on button "Add to group" at bounding box center [350, 150] width 11 height 7
click at [369, 172] on button "Steel machining part" at bounding box center [382, 174] width 71 height 12
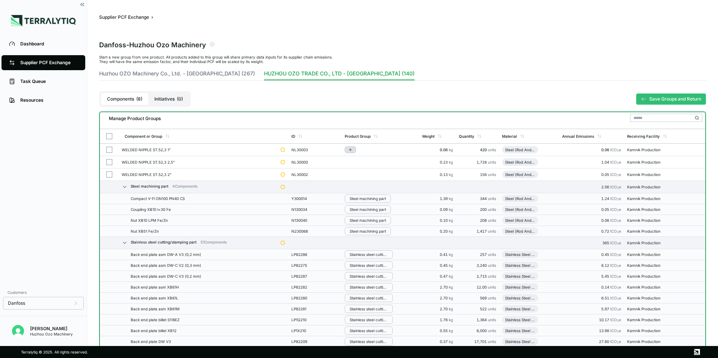
click at [353, 148] on icon "Add to group" at bounding box center [350, 150] width 5 height 5
click at [371, 174] on button "Steel machining part" at bounding box center [382, 174] width 71 height 12
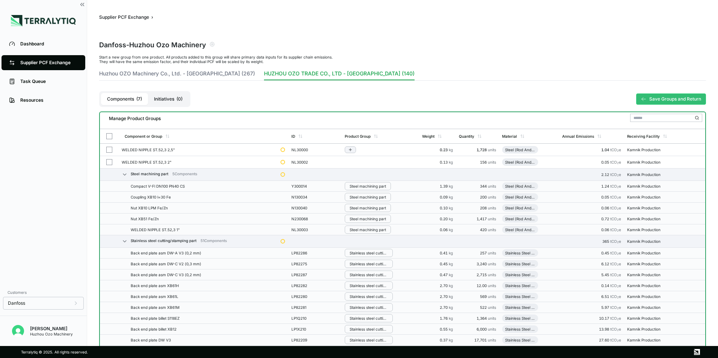
click at [353, 150] on icon "Add to group" at bounding box center [350, 150] width 5 height 5
click at [371, 175] on button "Steel machining part" at bounding box center [382, 174] width 71 height 12
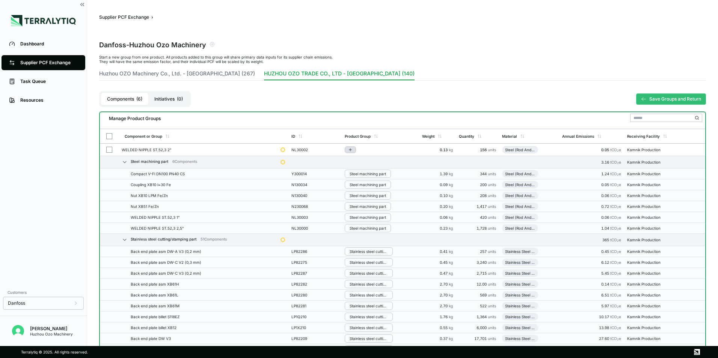
click at [351, 150] on icon "Add to group" at bounding box center [350, 150] width 5 height 5
click at [370, 174] on button "Steel machining part" at bounding box center [382, 174] width 71 height 12
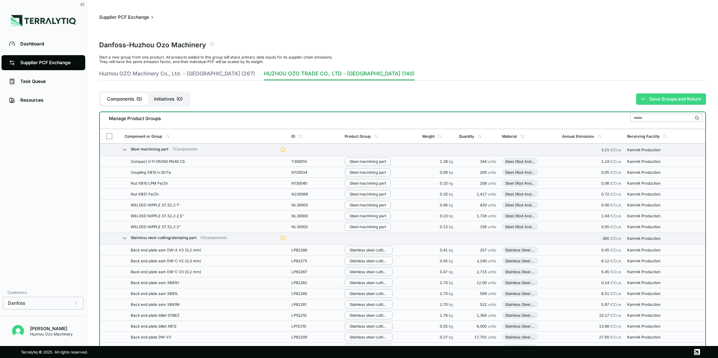
click at [678, 97] on button "Save Groups and Return" at bounding box center [672, 99] width 70 height 11
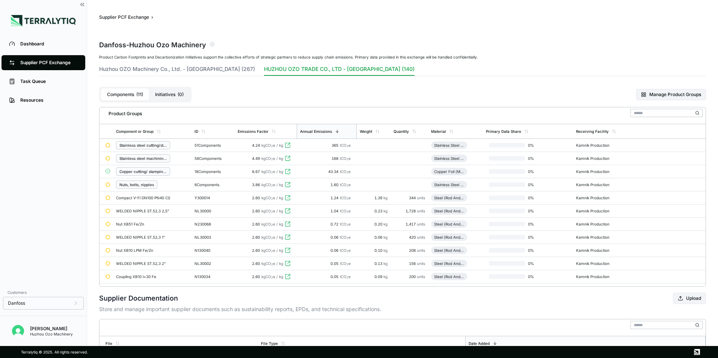
click at [615, 59] on div "Product Carbon Footprints and Decarbonization Initiatives support the collectiv…" at bounding box center [402, 57] width 607 height 5
click at [656, 98] on button "Manage Product Groups" at bounding box center [672, 94] width 70 height 11
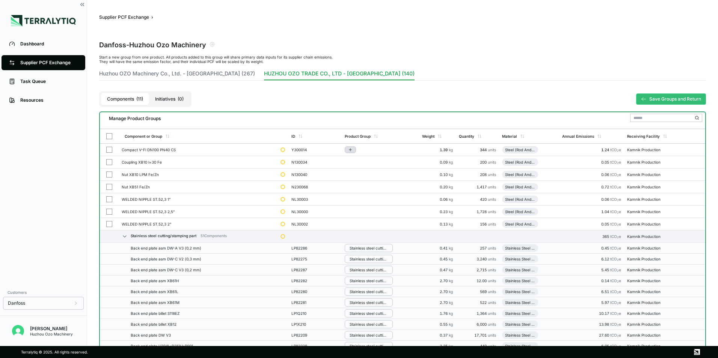
click at [353, 149] on icon "Add to group" at bounding box center [350, 150] width 5 height 5
click at [377, 162] on button "Add to New Group" at bounding box center [382, 162] width 71 height 13
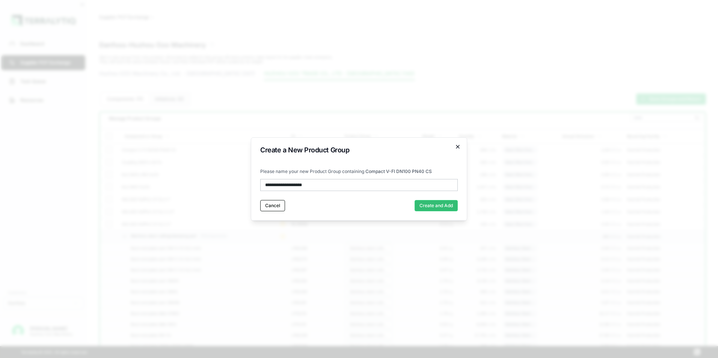
type input "**********"
click at [459, 145] on icon "button" at bounding box center [458, 147] width 6 height 6
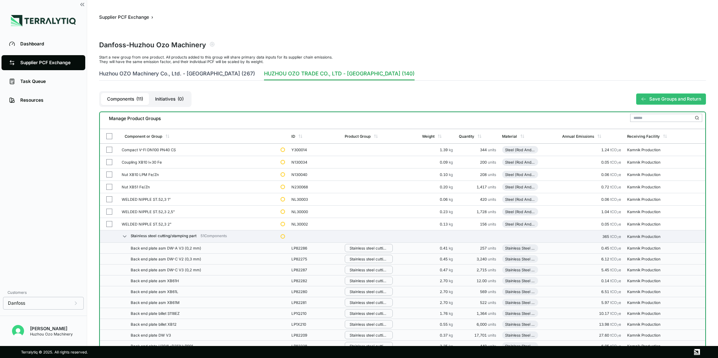
click at [171, 72] on button "Huzhou OZO Machinery Co., Ltd. - [GEOGRAPHIC_DATA] (267)" at bounding box center [177, 75] width 156 height 11
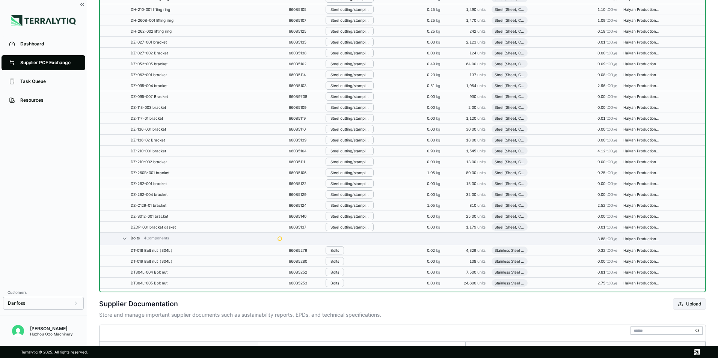
scroll to position [2873, 0]
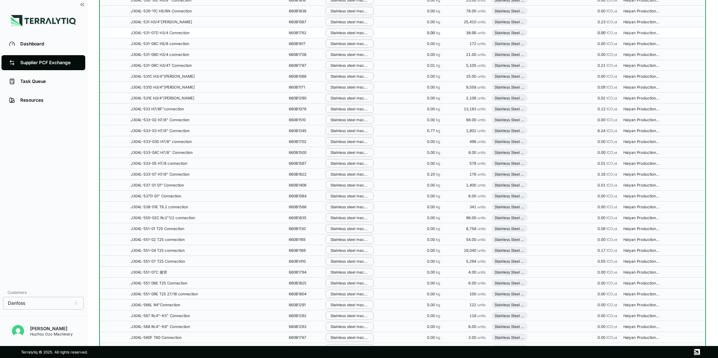
scroll to position [1709, 0]
drag, startPoint x: 58, startPoint y: 176, endPoint x: 278, endPoint y: 129, distance: 224.8
click at [58, 176] on div "Dashboard Supplier PCF Exchange Task Queue Resources" at bounding box center [43, 160] width 87 height 251
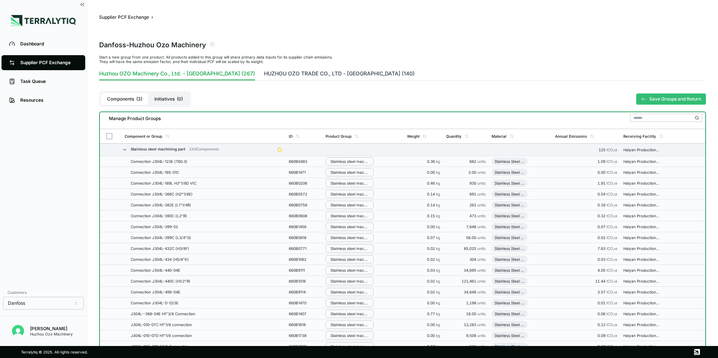
click at [283, 75] on button "HUZHOU OZO TRADE CO., LTD - [GEOGRAPHIC_DATA] (140)" at bounding box center [339, 75] width 151 height 11
